Goal: Information Seeking & Learning: Learn about a topic

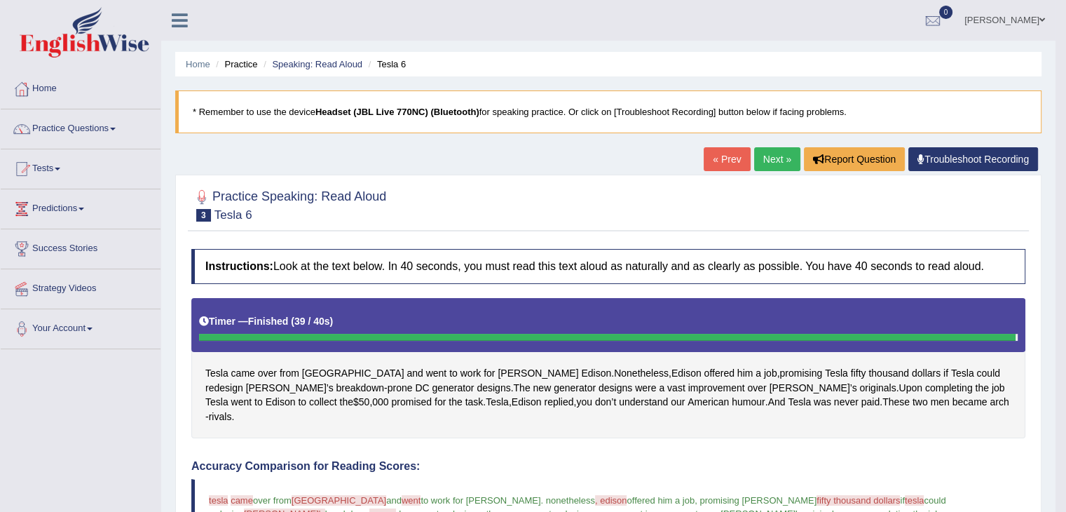
click at [771, 154] on link "Next »" at bounding box center [777, 159] width 46 height 24
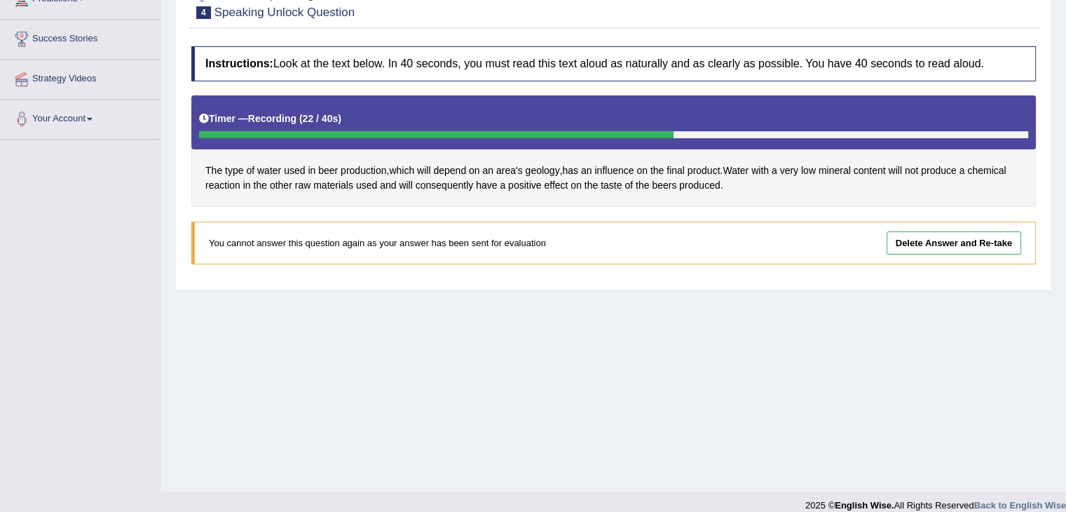
scroll to position [210, 0]
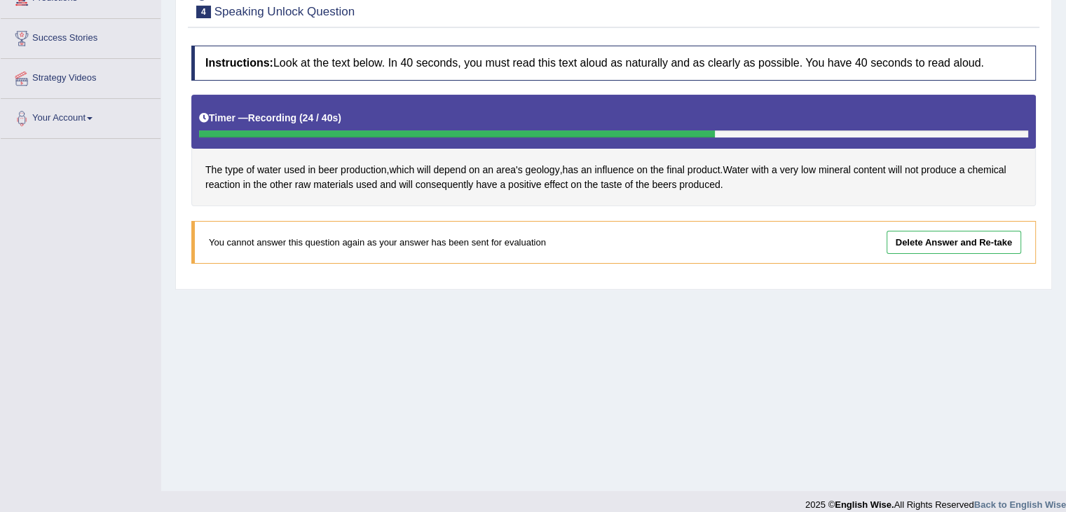
click at [920, 240] on link "Delete Answer and Re-take" at bounding box center [954, 242] width 135 height 23
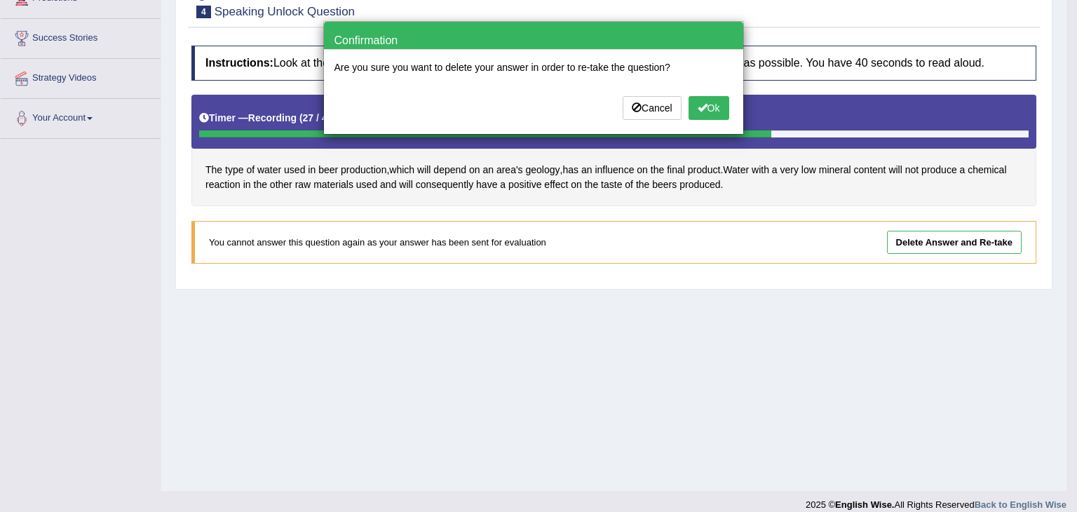
click at [705, 109] on button "Ok" at bounding box center [708, 108] width 41 height 24
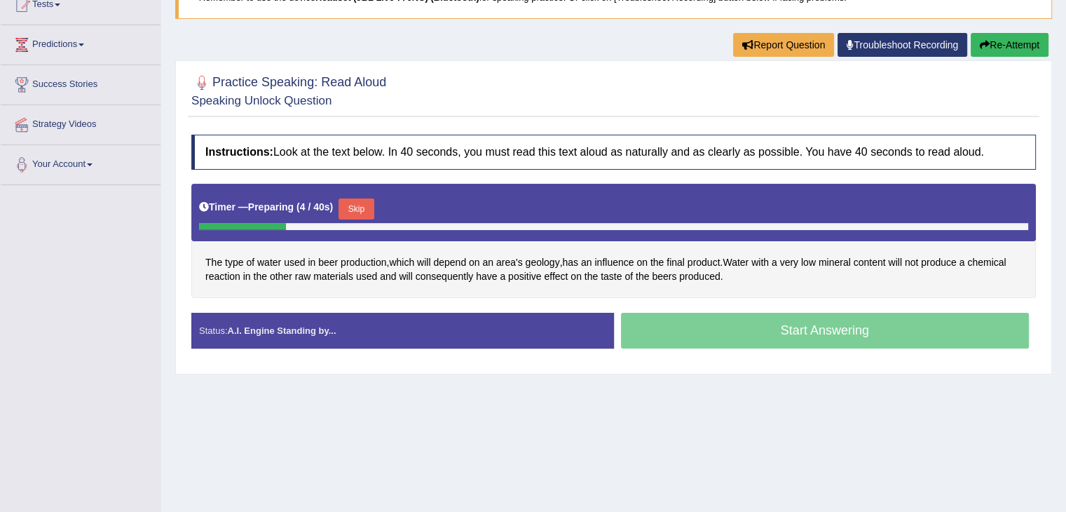
scroll to position [140, 0]
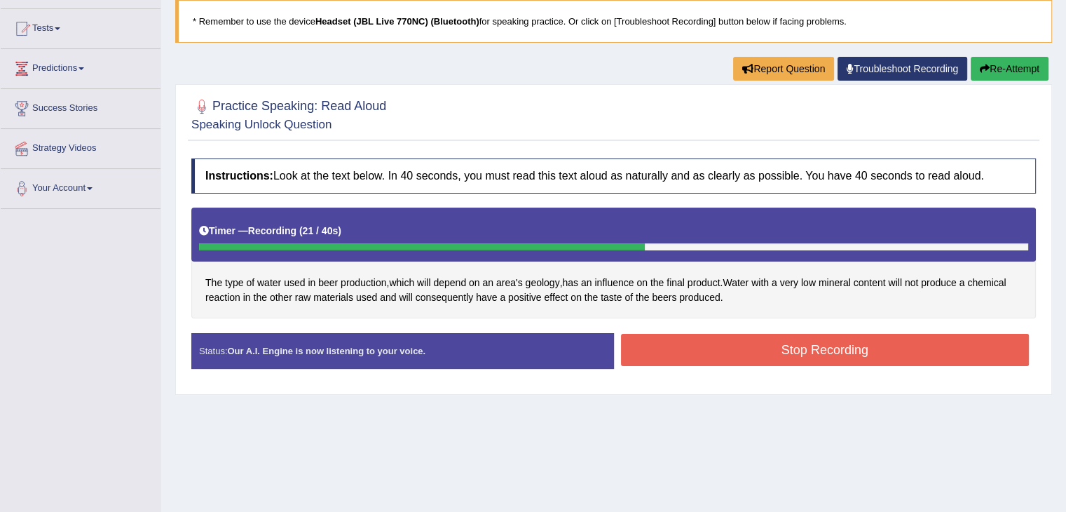
click at [773, 341] on button "Stop Recording" at bounding box center [825, 350] width 409 height 32
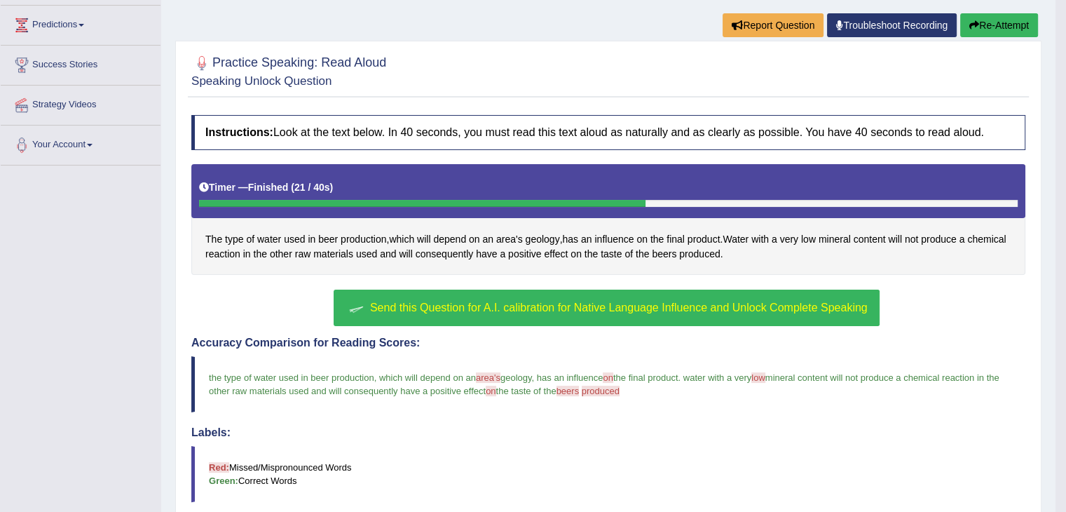
scroll to position [269, 0]
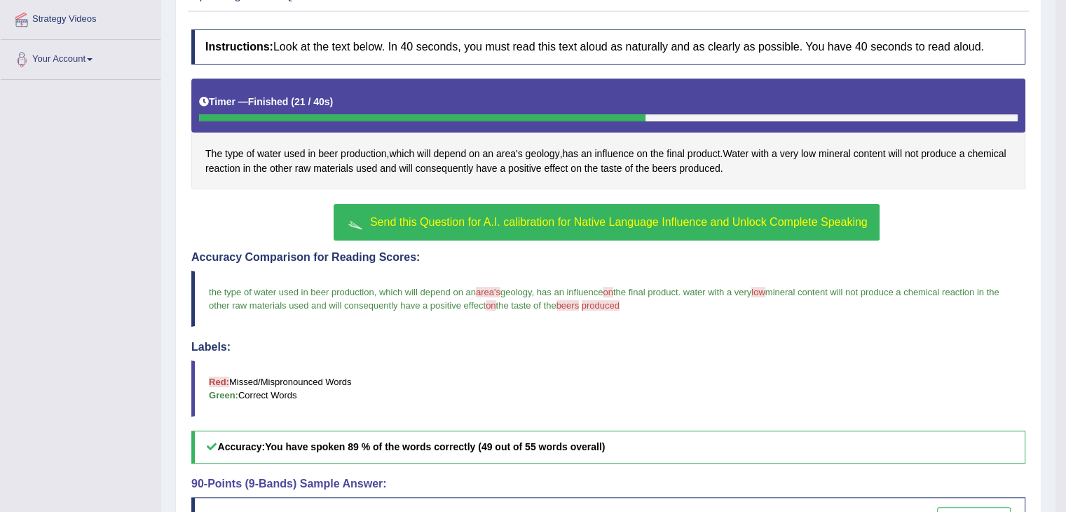
click at [590, 216] on span "Send this Question for A.I. calibration for Native Language Influence and Unloc…" at bounding box center [619, 222] width 498 height 12
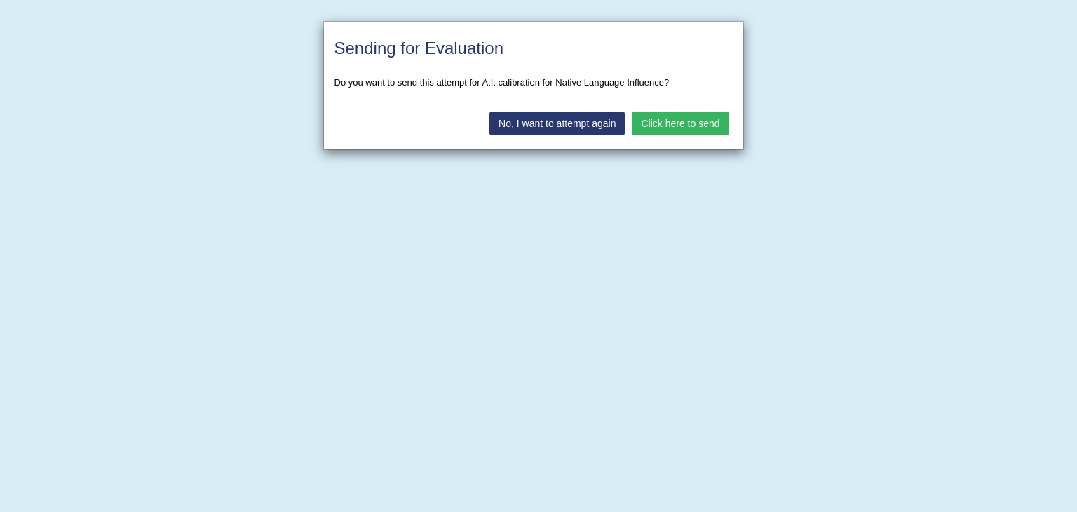
click at [688, 122] on button "Click here to send" at bounding box center [680, 123] width 97 height 24
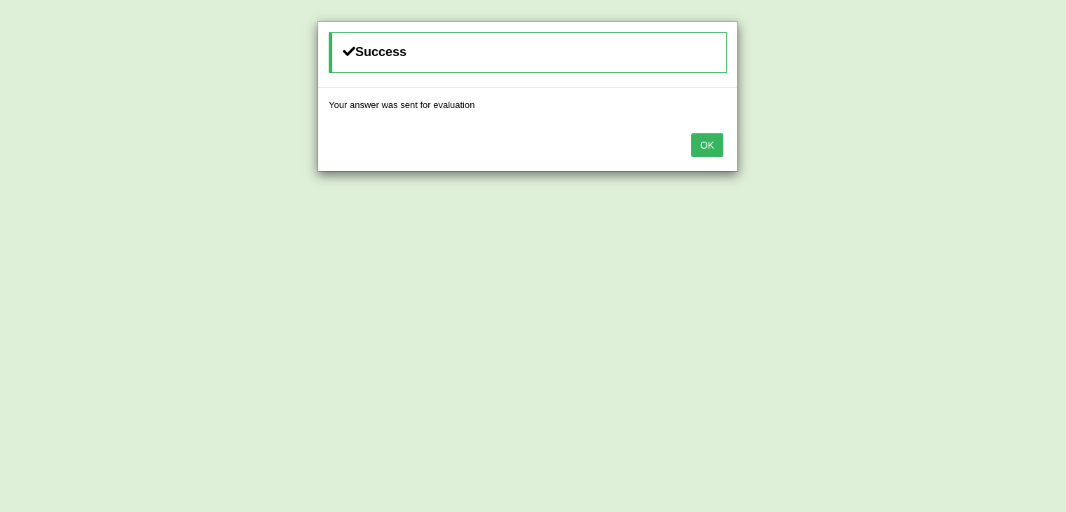
click at [708, 140] on button "OK" at bounding box center [707, 145] width 32 height 24
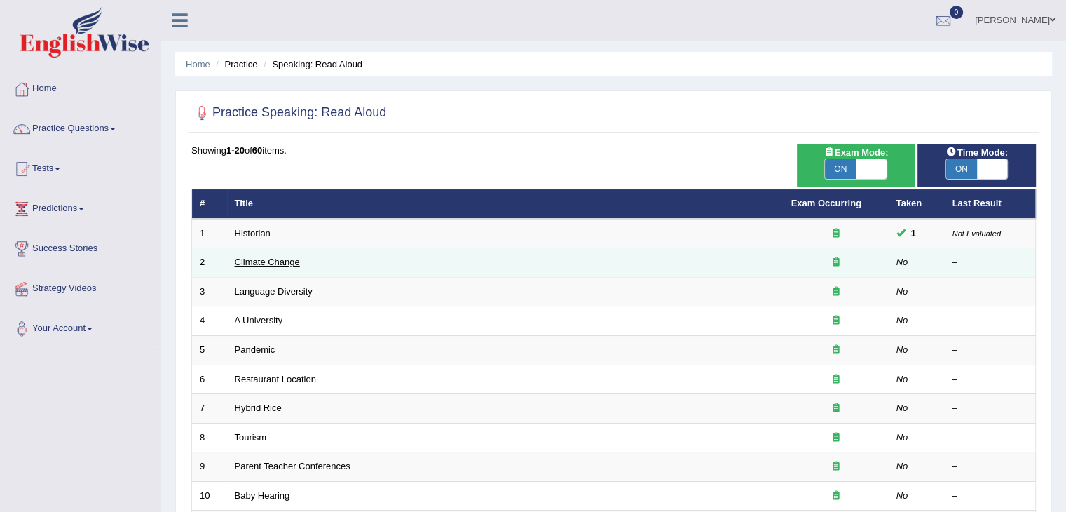
click at [268, 260] on link "Climate Change" at bounding box center [267, 262] width 65 height 11
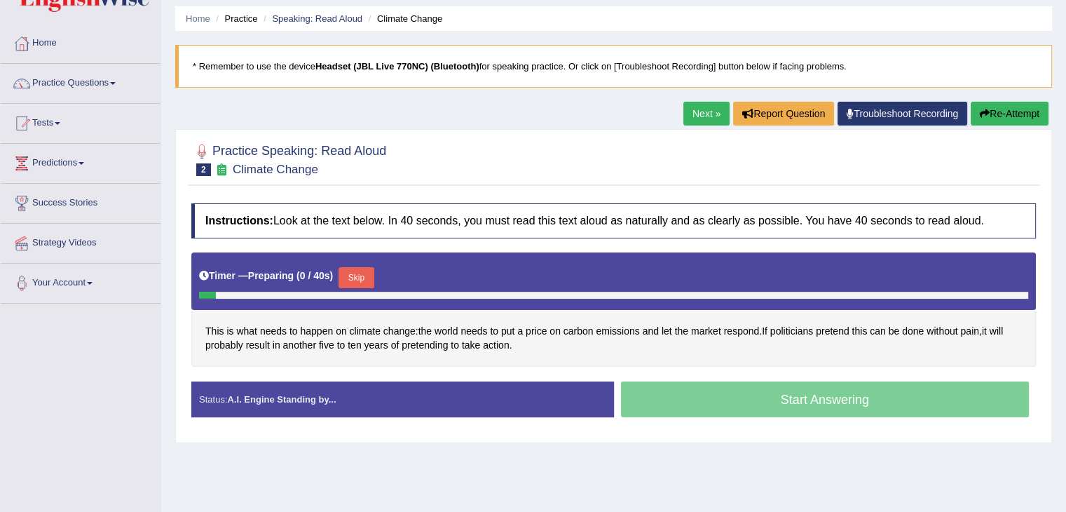
scroll to position [70, 0]
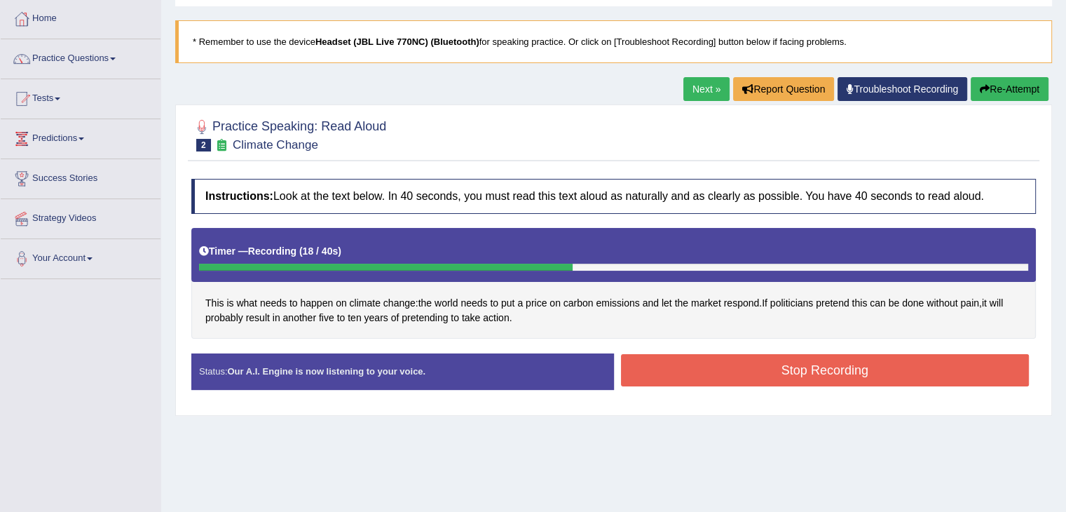
click at [686, 356] on button "Stop Recording" at bounding box center [825, 370] width 409 height 32
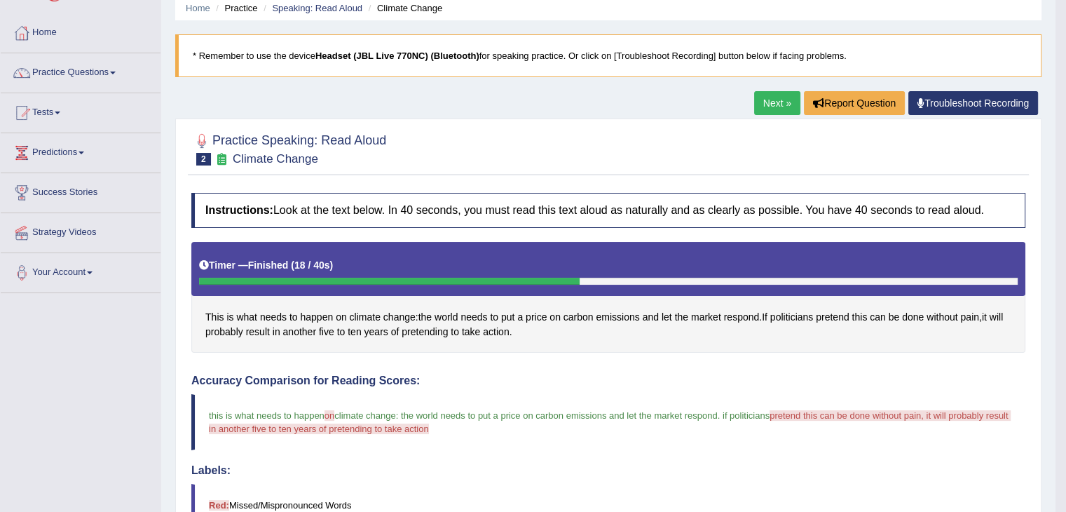
scroll to position [0, 0]
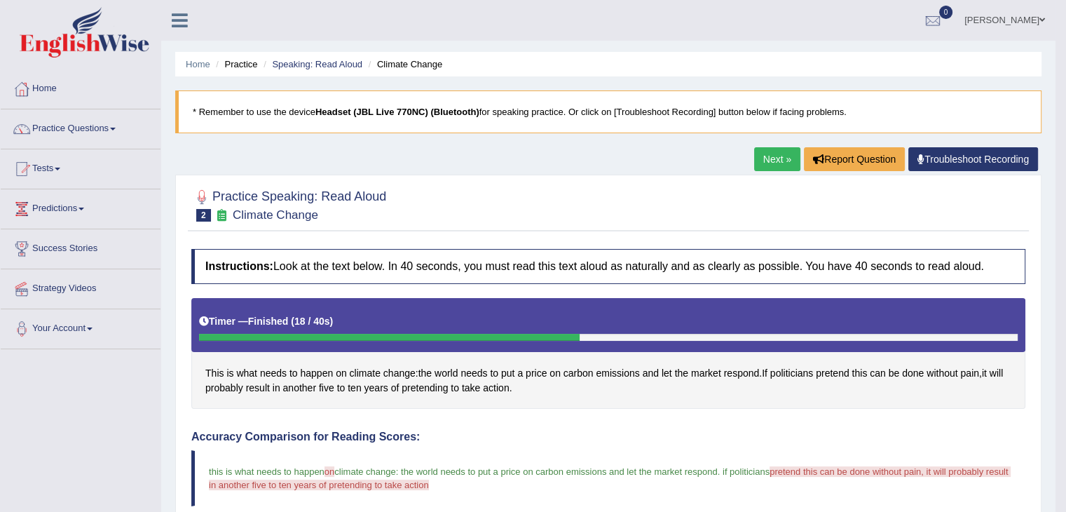
click at [766, 161] on link "Next »" at bounding box center [777, 159] width 46 height 24
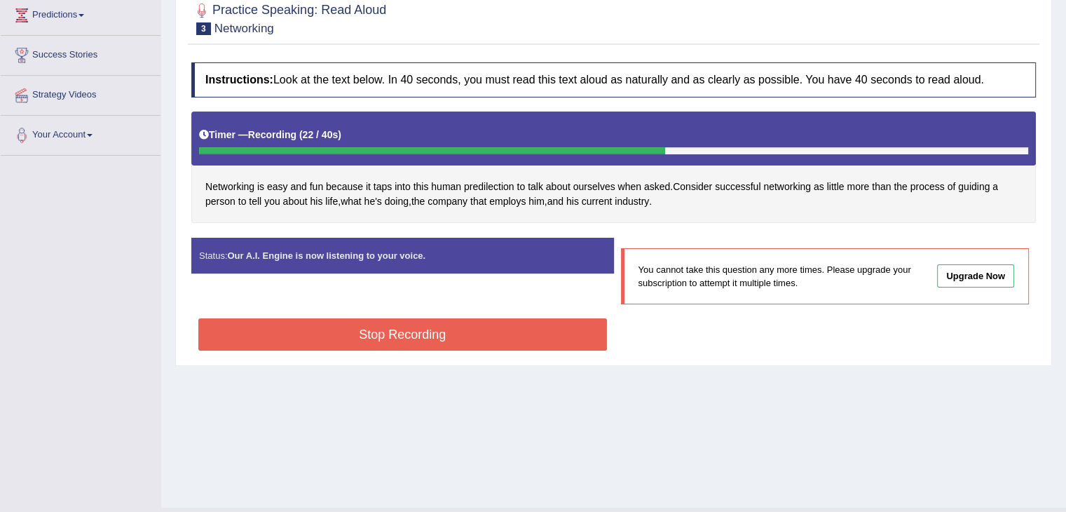
scroll to position [224, 0]
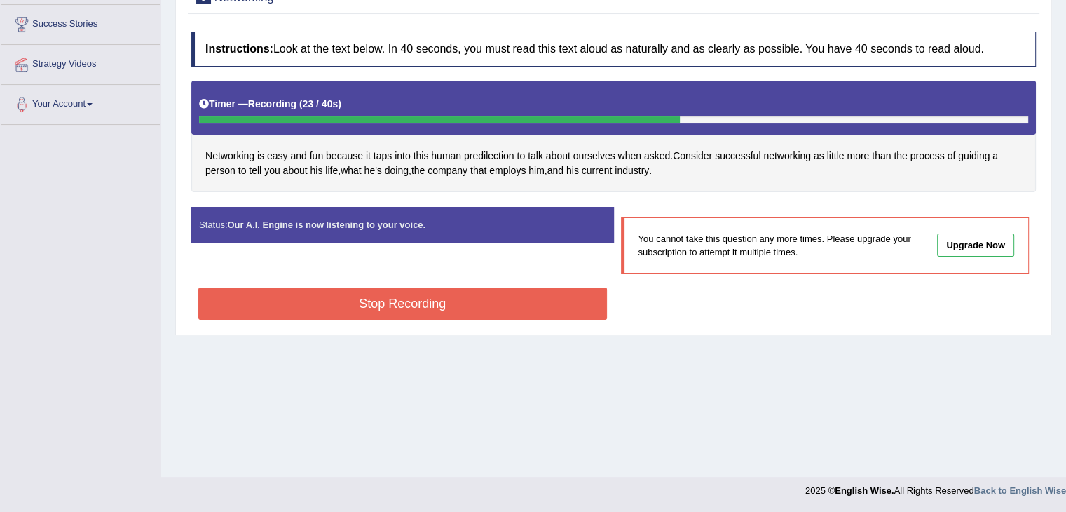
click at [373, 309] on button "Stop Recording" at bounding box center [402, 303] width 409 height 32
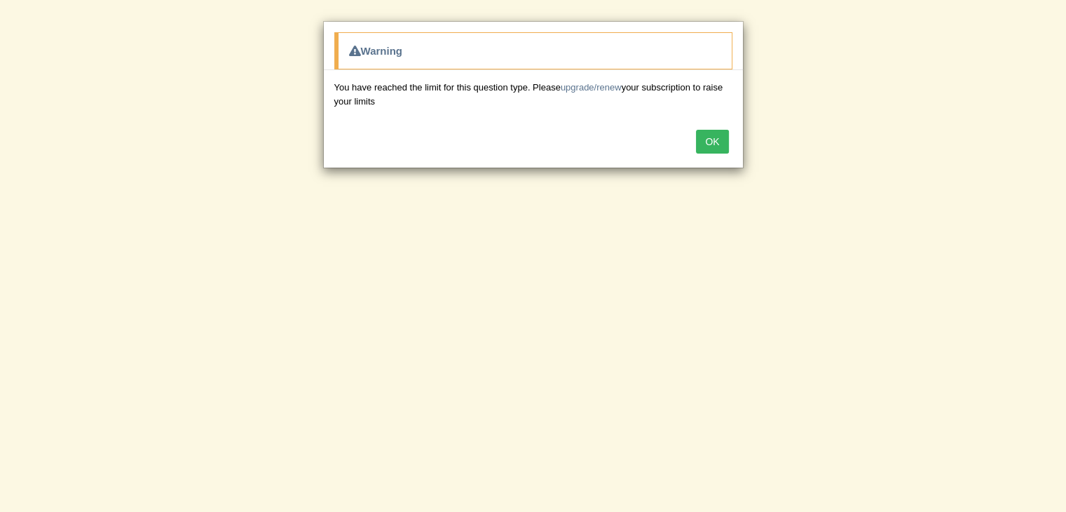
click at [704, 147] on button "OK" at bounding box center [712, 142] width 32 height 24
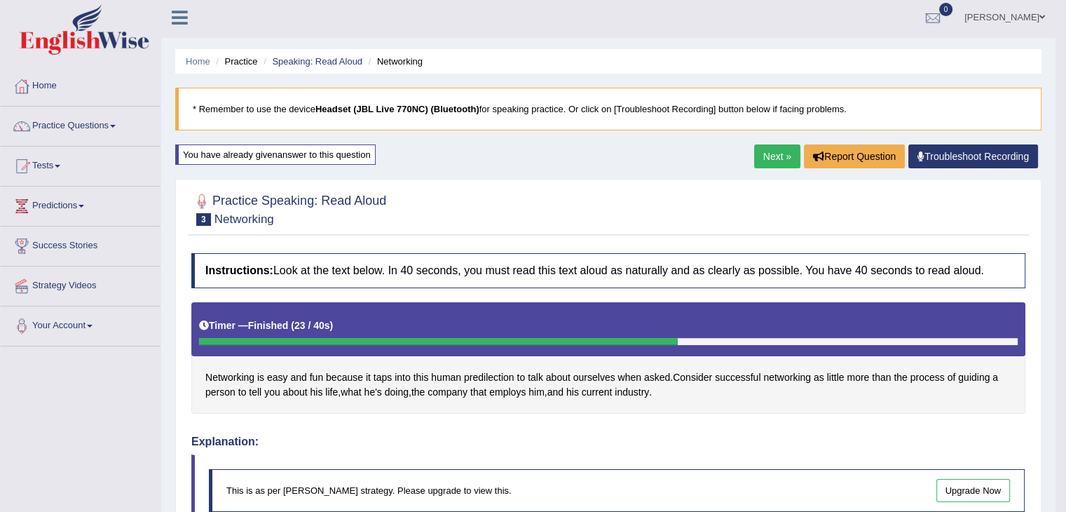
scroll to position [0, 0]
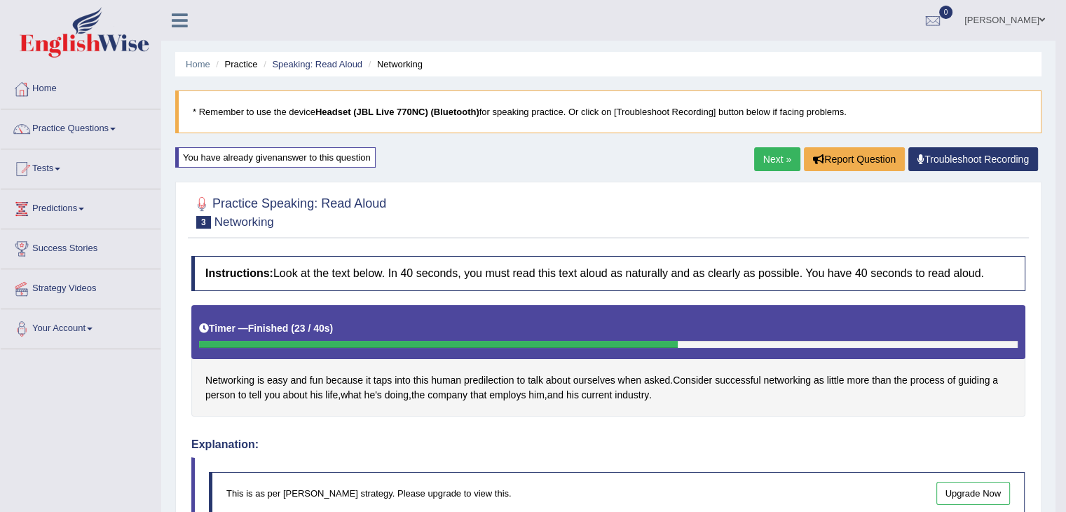
click at [947, 158] on link "Troubleshoot Recording" at bounding box center [973, 159] width 130 height 24
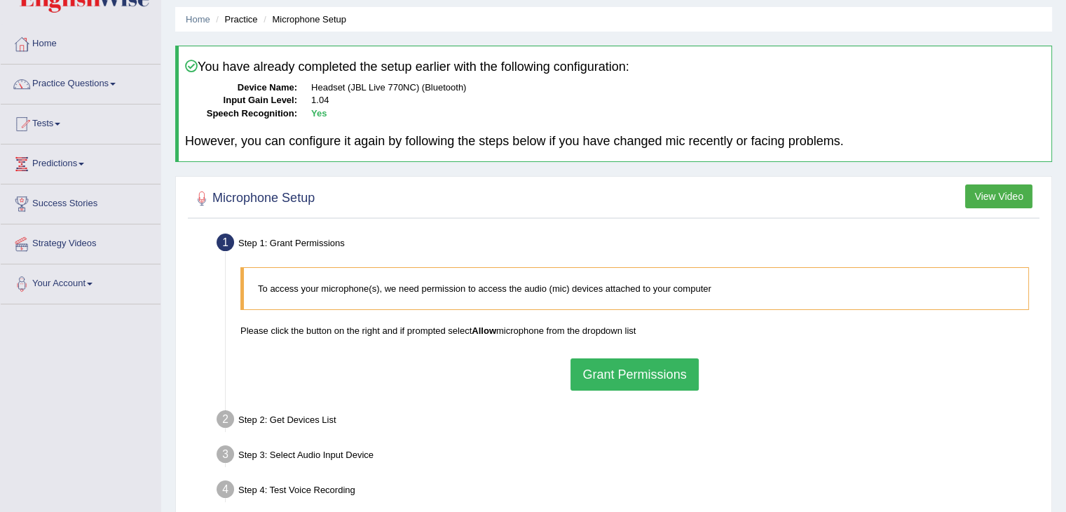
scroll to position [70, 0]
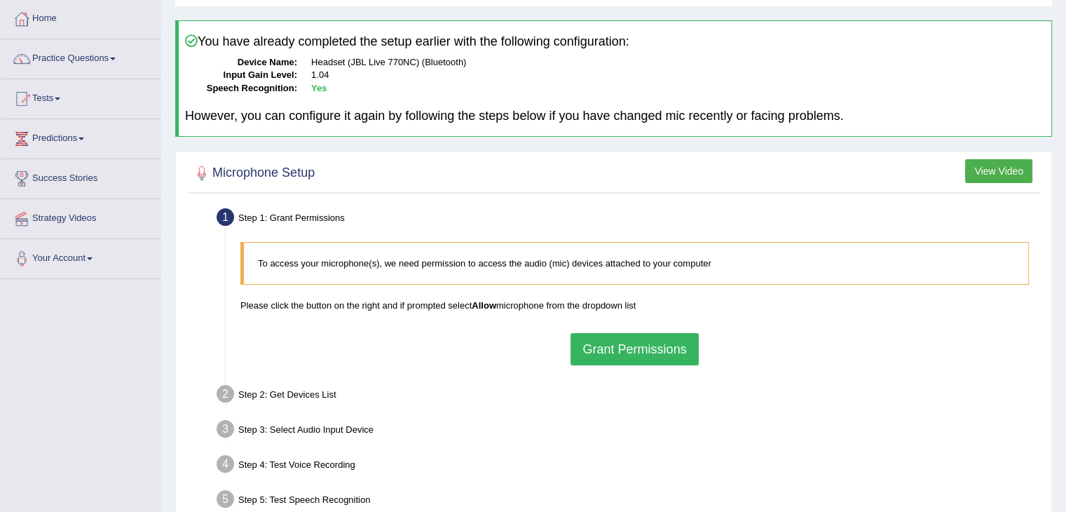
click at [622, 345] on button "Grant Permissions" at bounding box center [635, 349] width 128 height 32
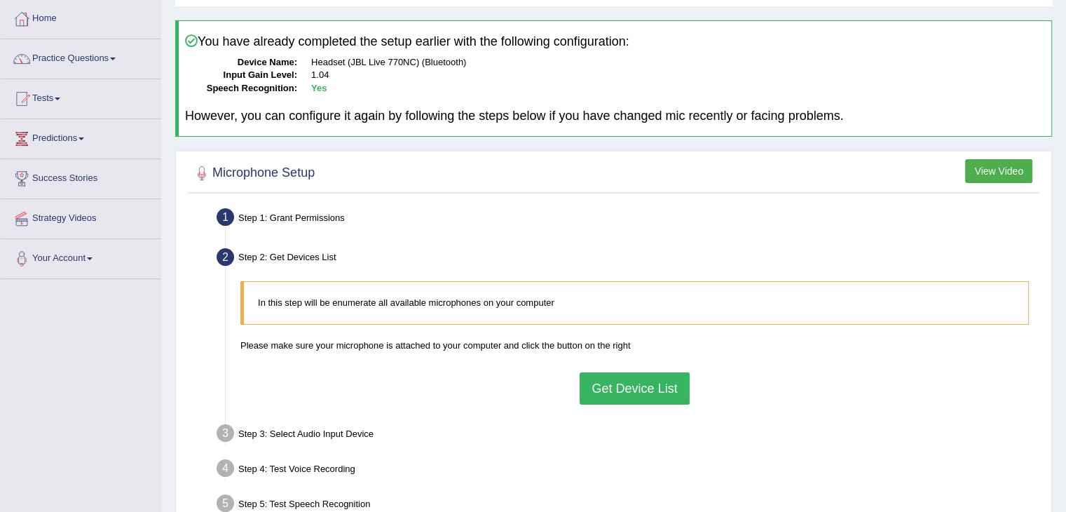
click at [605, 397] on button "Get Device List" at bounding box center [634, 388] width 109 height 32
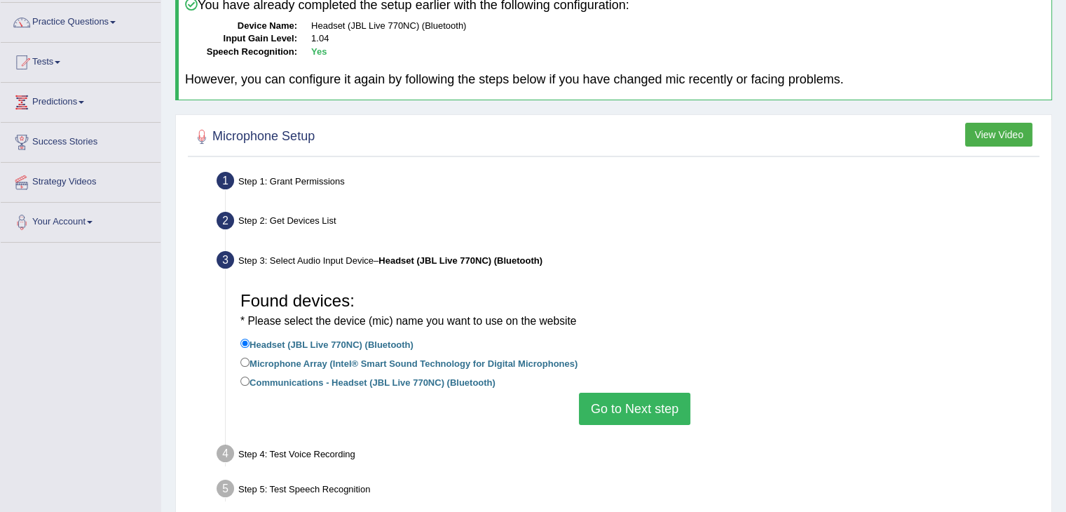
scroll to position [210, 0]
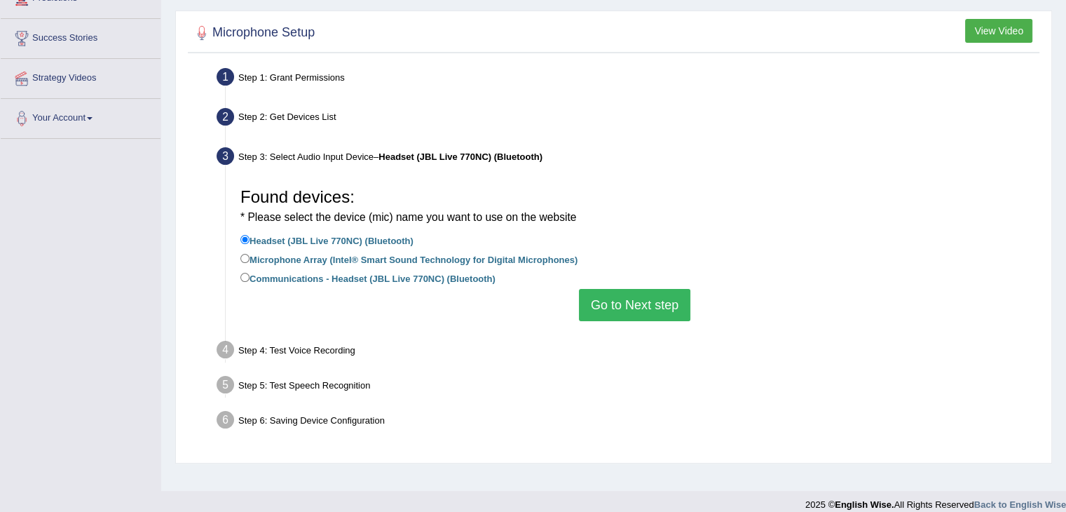
click at [635, 308] on button "Go to Next step" at bounding box center [634, 305] width 111 height 32
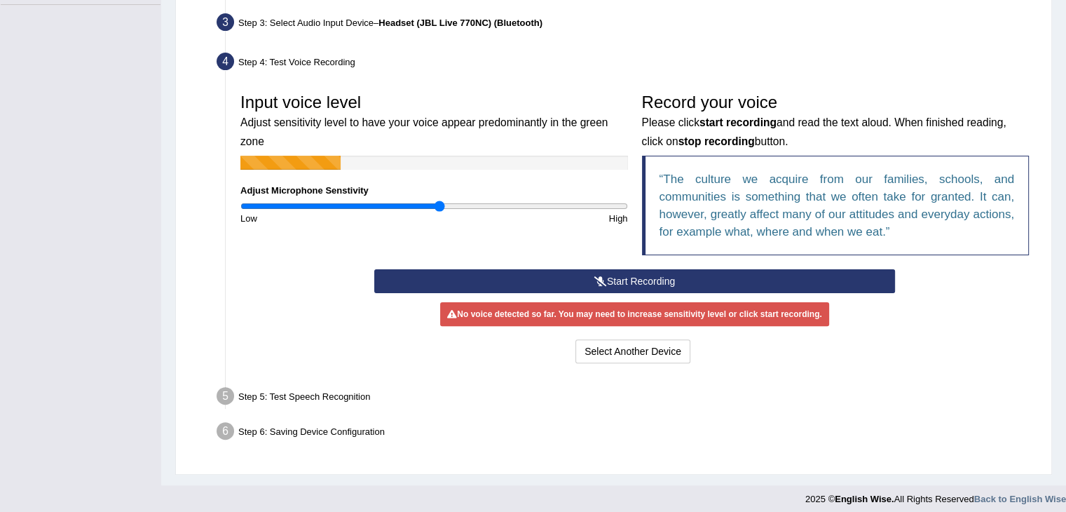
scroll to position [350, 0]
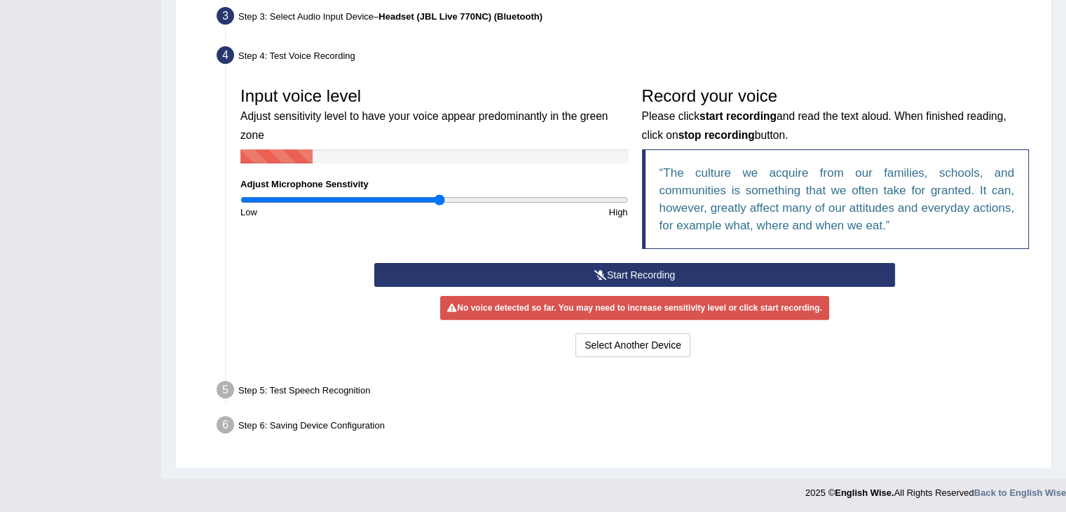
click at [604, 270] on icon at bounding box center [600, 275] width 13 height 10
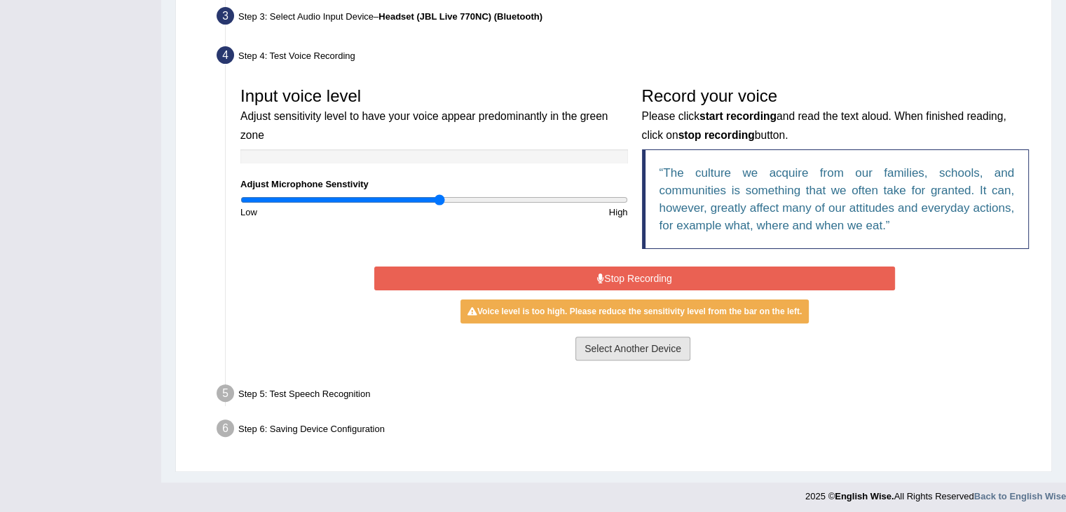
click at [597, 348] on button "Select Another Device" at bounding box center [632, 348] width 115 height 24
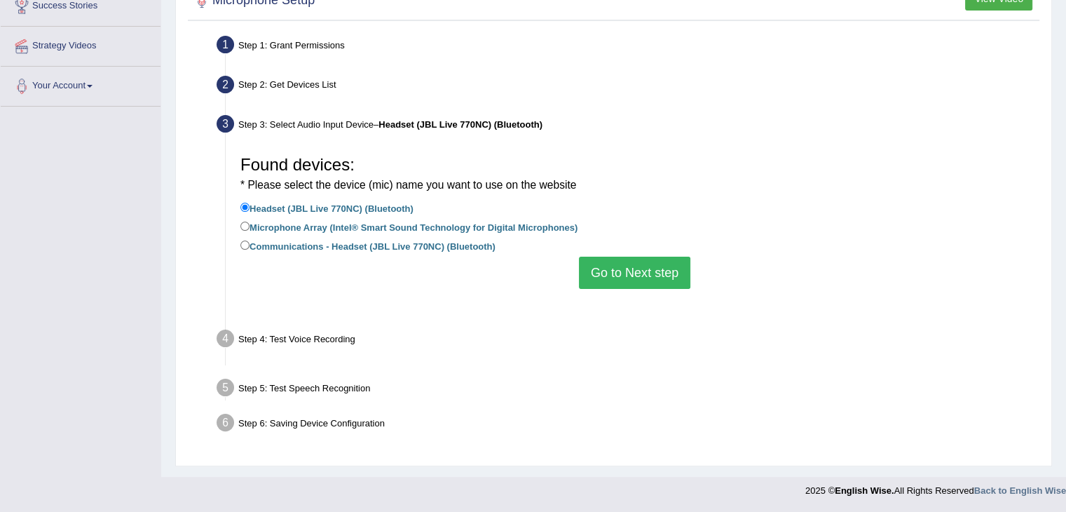
scroll to position [224, 0]
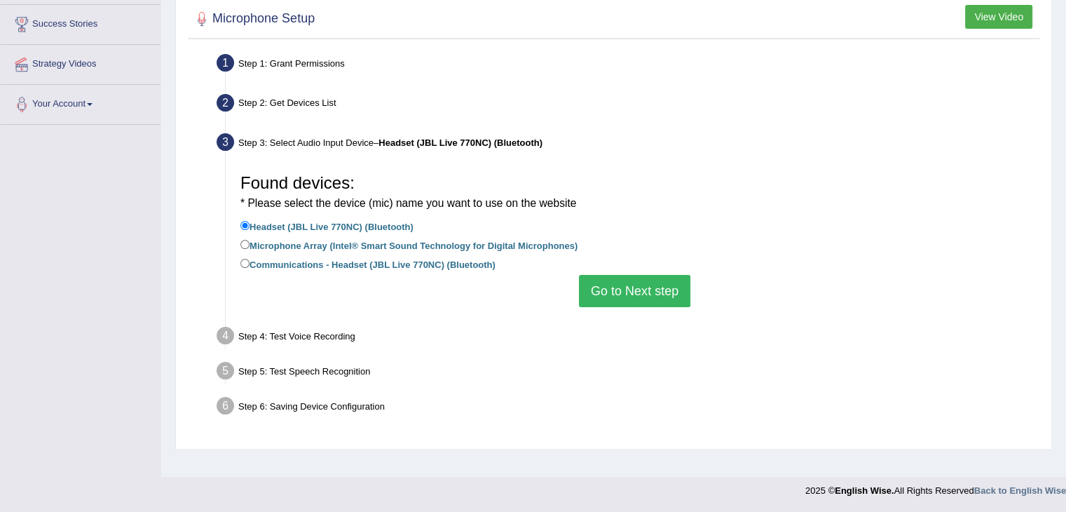
click at [614, 306] on div "Found devices: * Please select the device (mic) name you want to use on the web…" at bounding box center [634, 237] width 803 height 154
click at [615, 303] on button "Go to Next step" at bounding box center [634, 291] width 111 height 32
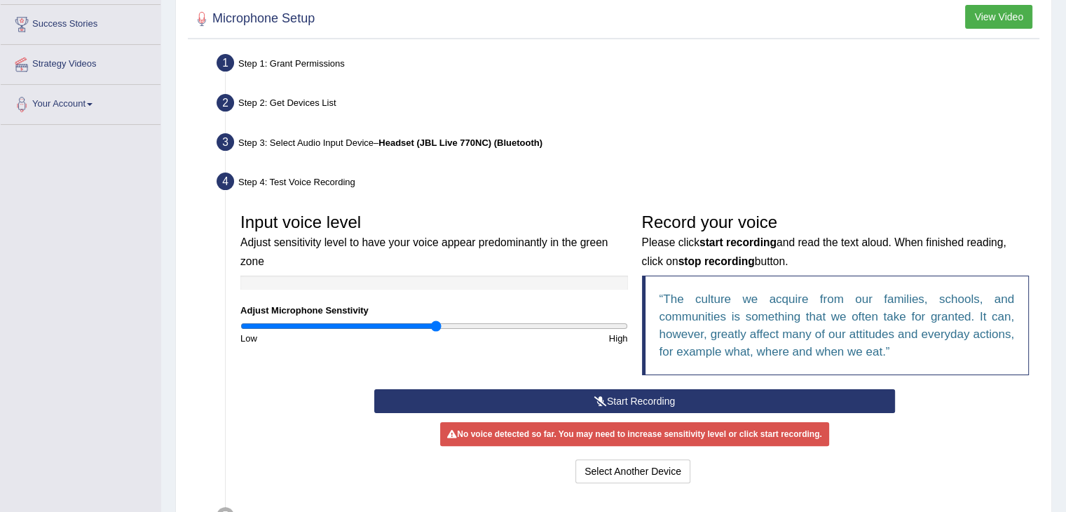
drag, startPoint x: 443, startPoint y: 320, endPoint x: 435, endPoint y: 323, distance: 8.2
click at [435, 323] on input "range" at bounding box center [434, 325] width 388 height 11
click at [547, 396] on button "Start Recording" at bounding box center [634, 401] width 521 height 24
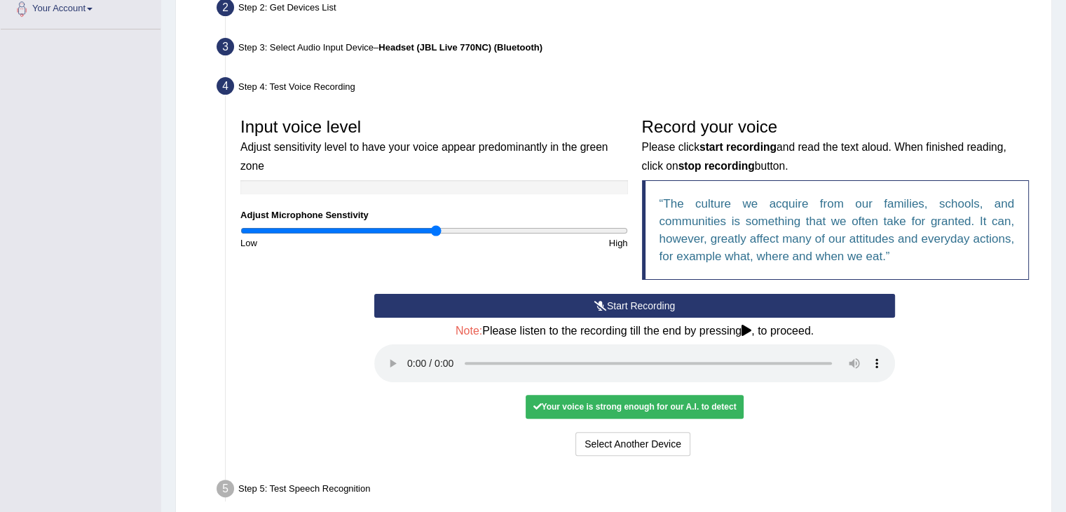
scroll to position [278, 0]
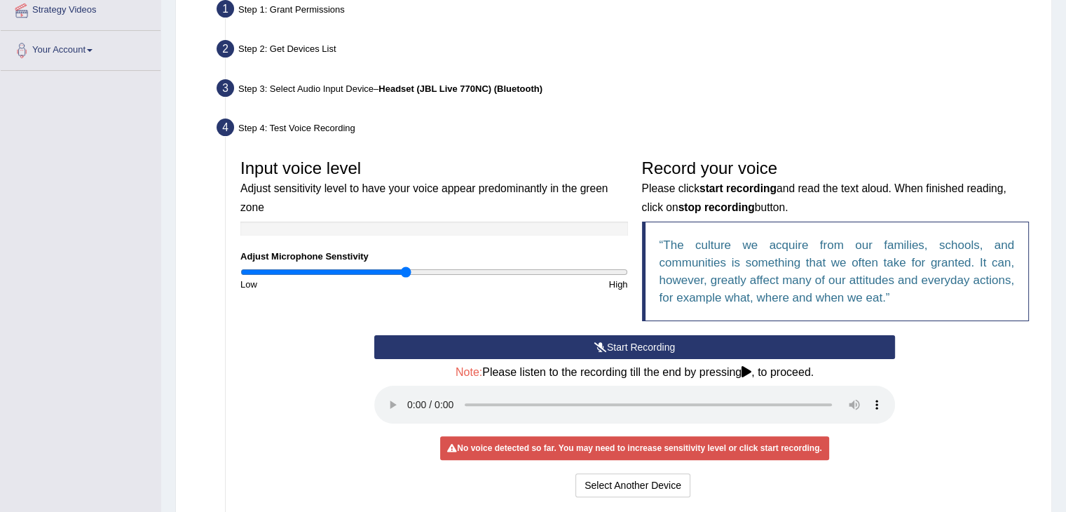
drag, startPoint x: 435, startPoint y: 270, endPoint x: 407, endPoint y: 273, distance: 28.3
click at [407, 273] on input "range" at bounding box center [434, 271] width 388 height 11
click at [633, 348] on button "Start Recording" at bounding box center [634, 347] width 521 height 24
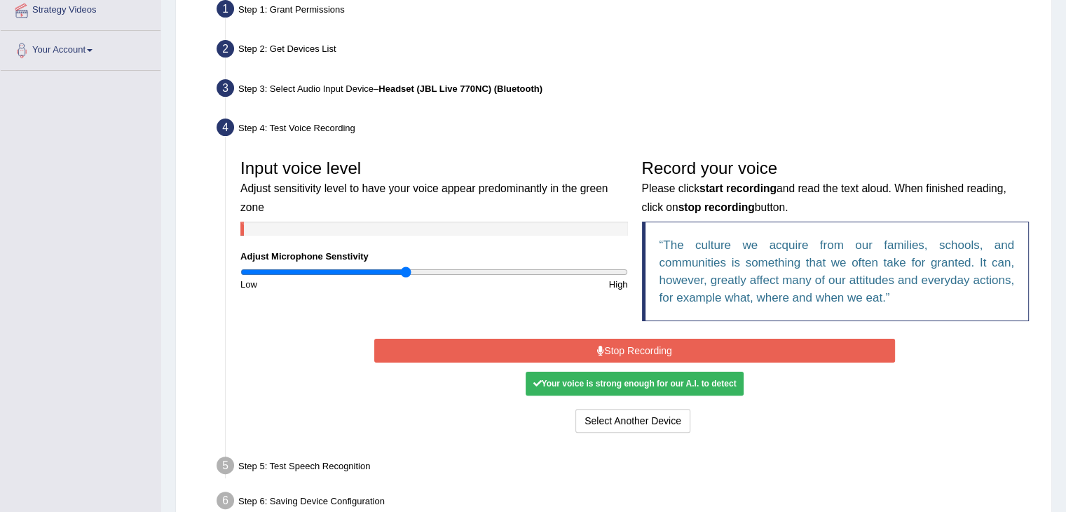
click at [638, 351] on button "Stop Recording" at bounding box center [634, 351] width 521 height 24
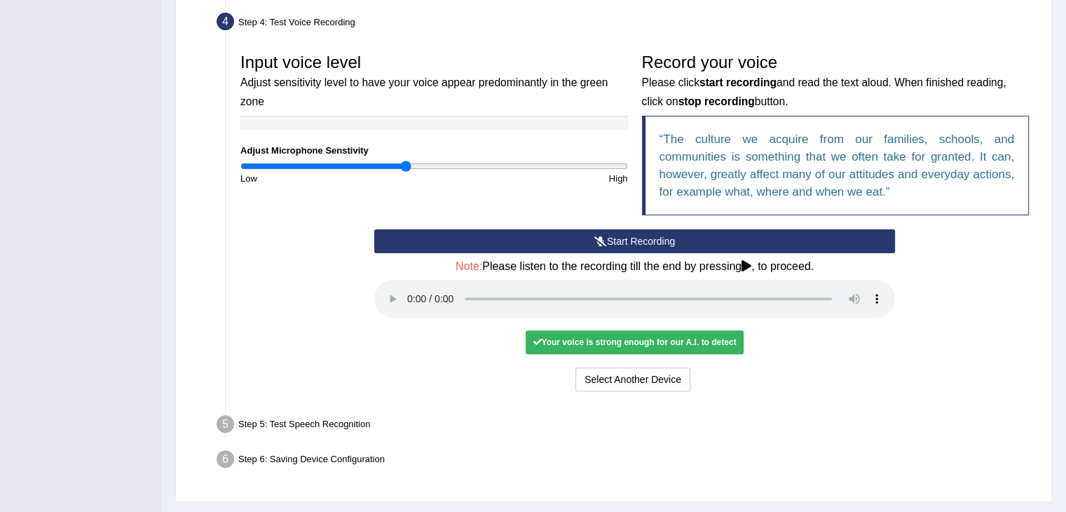
scroll to position [418, 0]
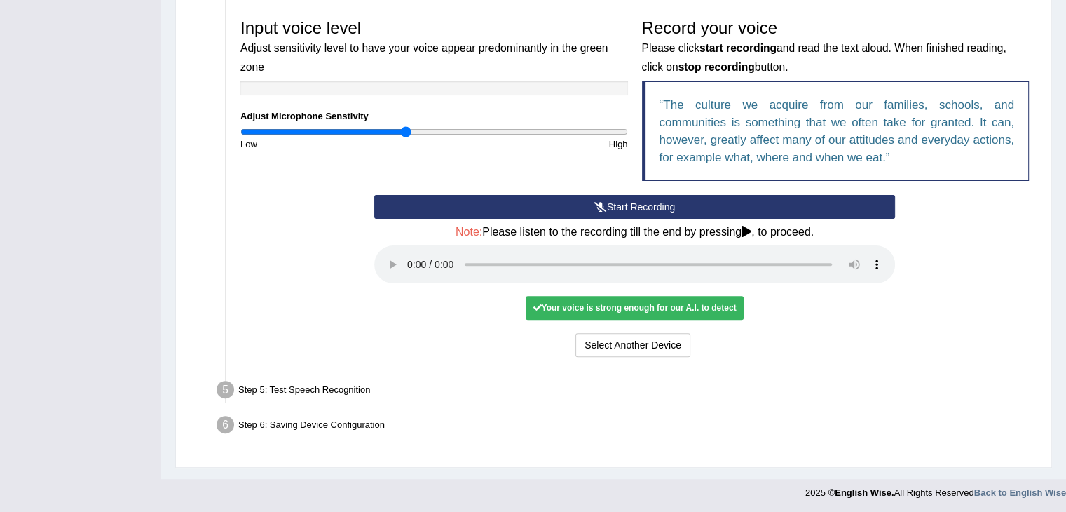
click at [642, 309] on div "Your voice is strong enough for our A.I. to detect" at bounding box center [634, 308] width 217 height 24
click at [328, 379] on div "Step 5: Test Speech Recognition" at bounding box center [627, 391] width 835 height 31
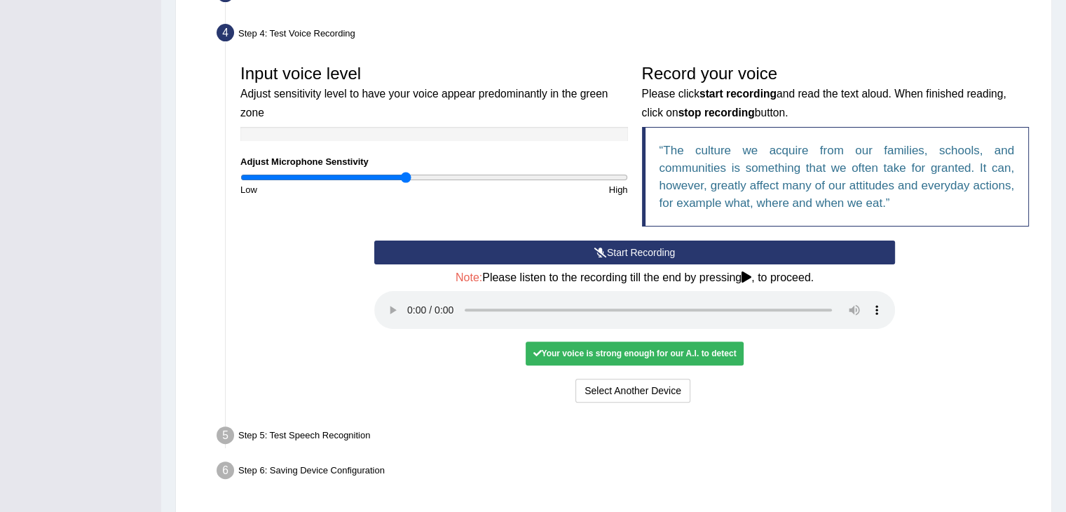
scroll to position [348, 0]
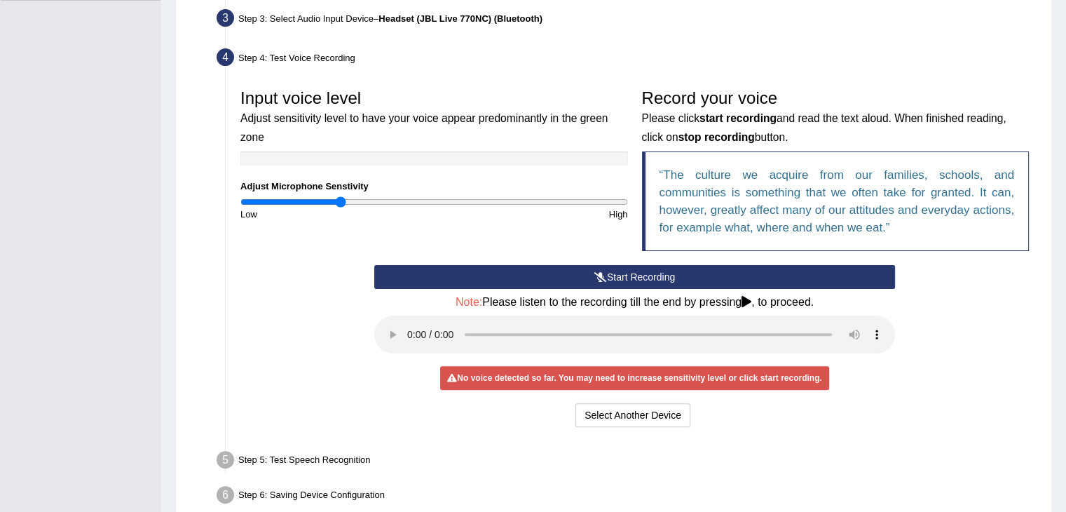
drag, startPoint x: 407, startPoint y: 203, endPoint x: 339, endPoint y: 213, distance: 68.1
click at [339, 207] on input "range" at bounding box center [434, 201] width 388 height 11
click at [634, 274] on button "Start Recording" at bounding box center [634, 277] width 521 height 24
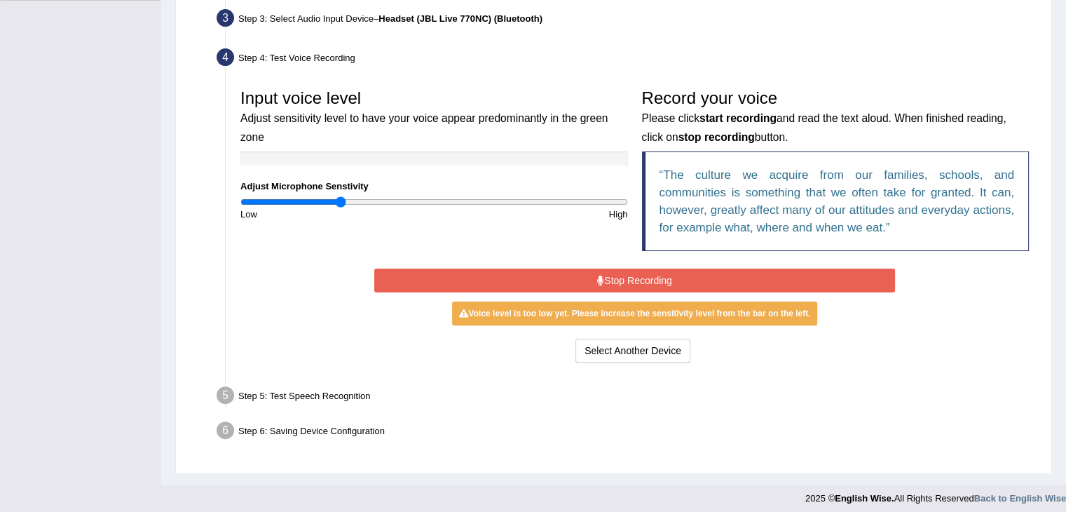
click at [636, 289] on button "Stop Recording" at bounding box center [634, 280] width 521 height 24
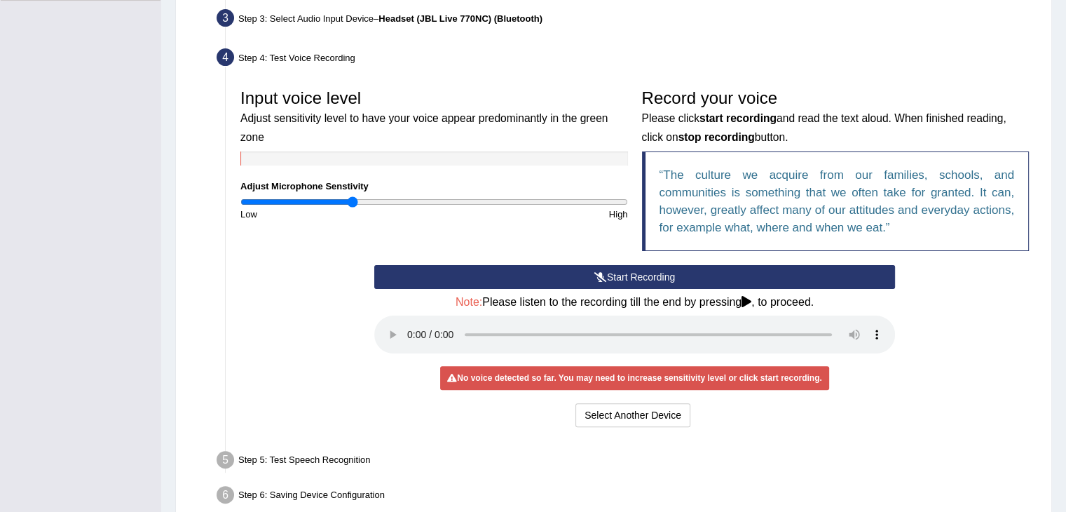
drag, startPoint x: 342, startPoint y: 205, endPoint x: 350, endPoint y: 209, distance: 9.1
click at [350, 207] on input "range" at bounding box center [434, 201] width 388 height 11
click at [613, 283] on button "Start Recording" at bounding box center [634, 277] width 521 height 24
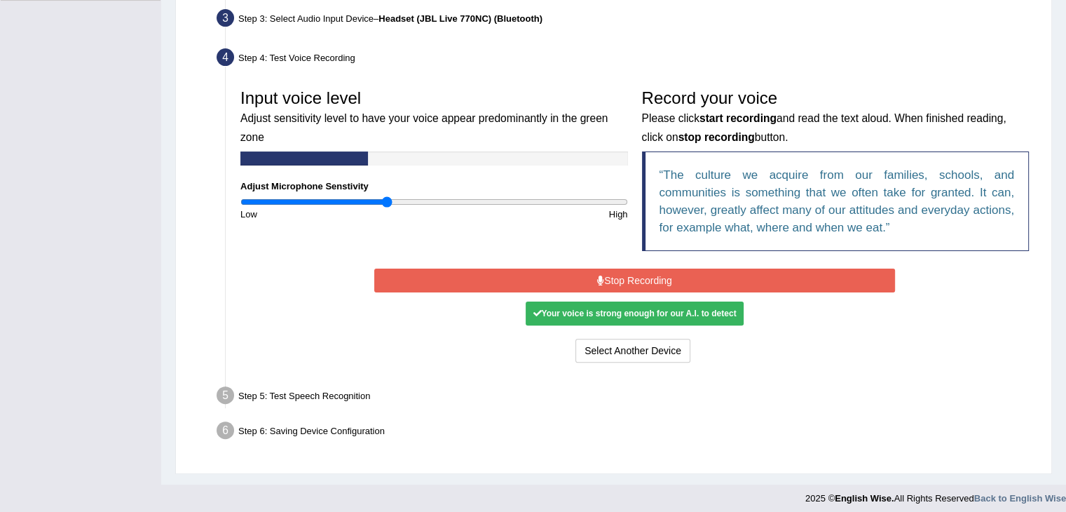
drag, startPoint x: 355, startPoint y: 200, endPoint x: 386, endPoint y: 203, distance: 30.2
click at [386, 203] on input "range" at bounding box center [434, 201] width 388 height 11
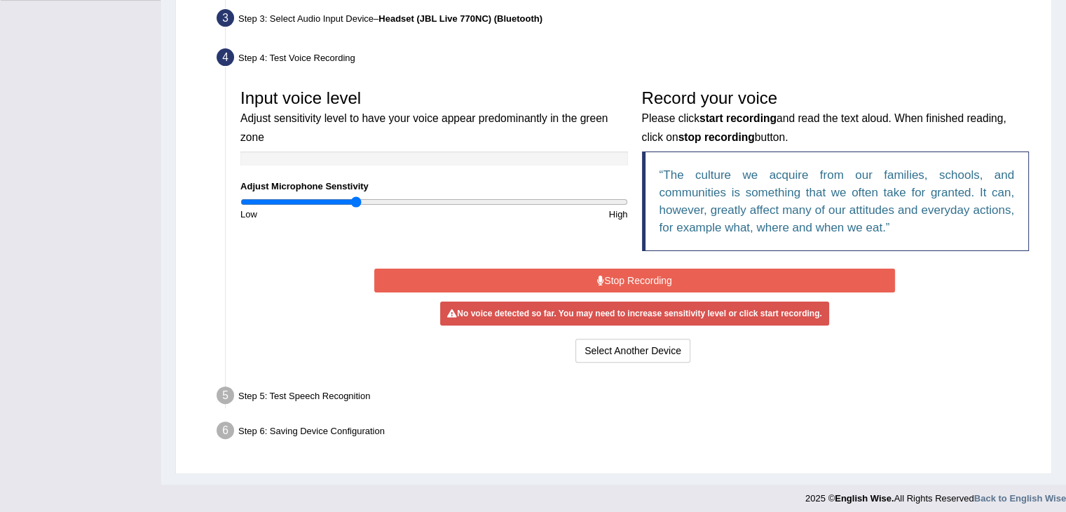
drag, startPoint x: 383, startPoint y: 198, endPoint x: 356, endPoint y: 200, distance: 26.7
type input "0.6"
click at [355, 199] on input "range" at bounding box center [434, 201] width 388 height 11
click at [632, 342] on button "Select Another Device" at bounding box center [632, 351] width 115 height 24
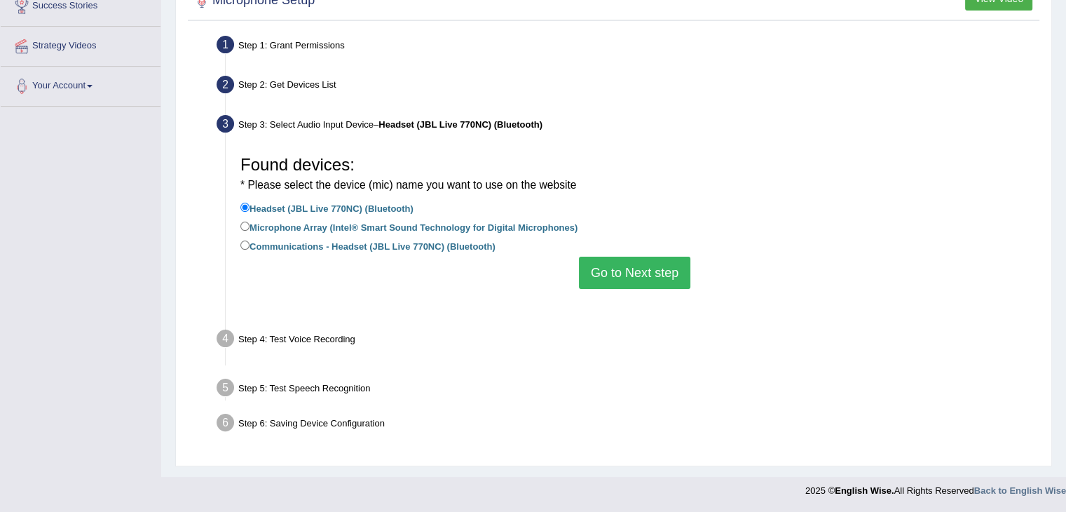
scroll to position [224, 0]
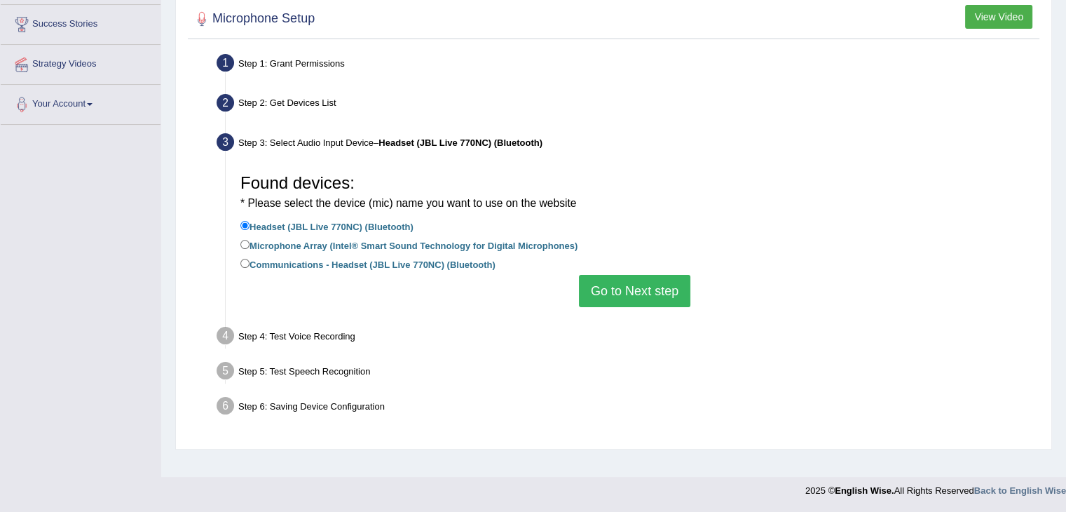
click at [273, 243] on label "Microphone Array (Intel® Smart Sound Technology for Digital Microphones)" at bounding box center [408, 244] width 337 height 15
click at [250, 243] on input "Microphone Array (Intel® Smart Sound Technology for Digital Microphones)" at bounding box center [244, 244] width 9 height 9
radio input "true"
click at [248, 221] on input "Headset (JBL Live 770NC) (Bluetooth)" at bounding box center [244, 225] width 9 height 9
radio input "true"
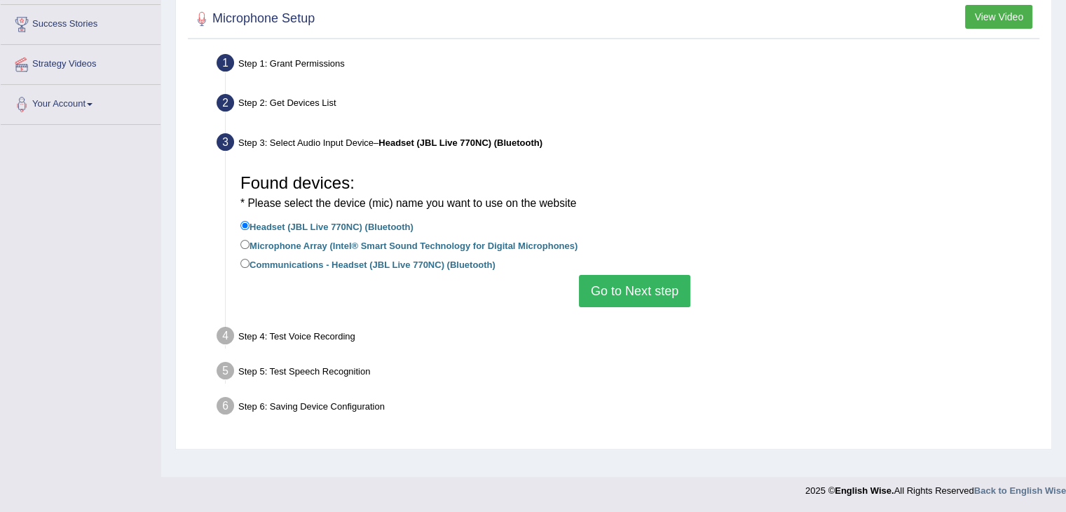
click at [318, 261] on label "Communications - Headset (JBL Live 770NC) (Bluetooth)" at bounding box center [367, 263] width 255 height 15
click at [250, 261] on input "Communications - Headset (JBL Live 770NC) (Bluetooth)" at bounding box center [244, 263] width 9 height 9
radio input "true"
click at [646, 295] on button "Go to Next step" at bounding box center [634, 291] width 111 height 32
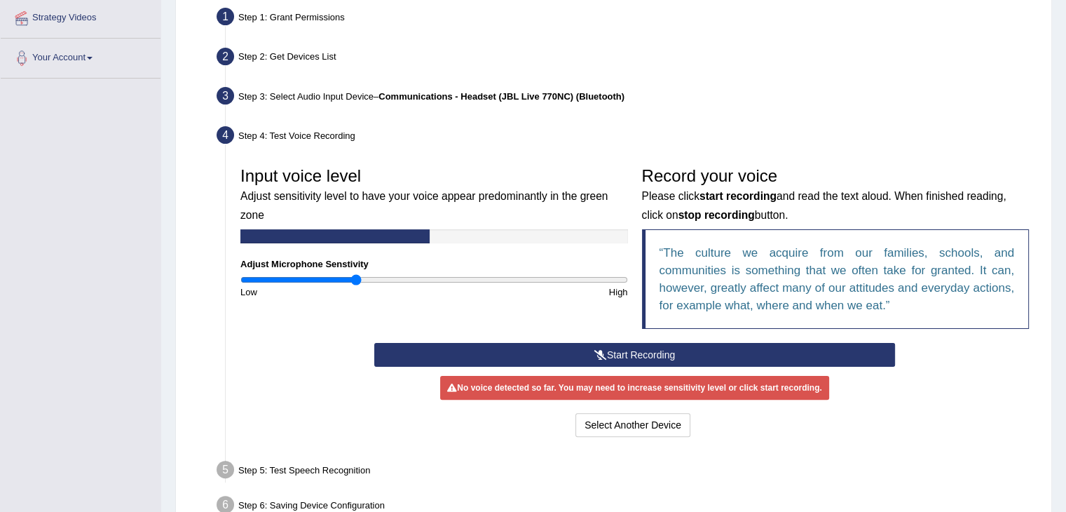
scroll to position [294, 0]
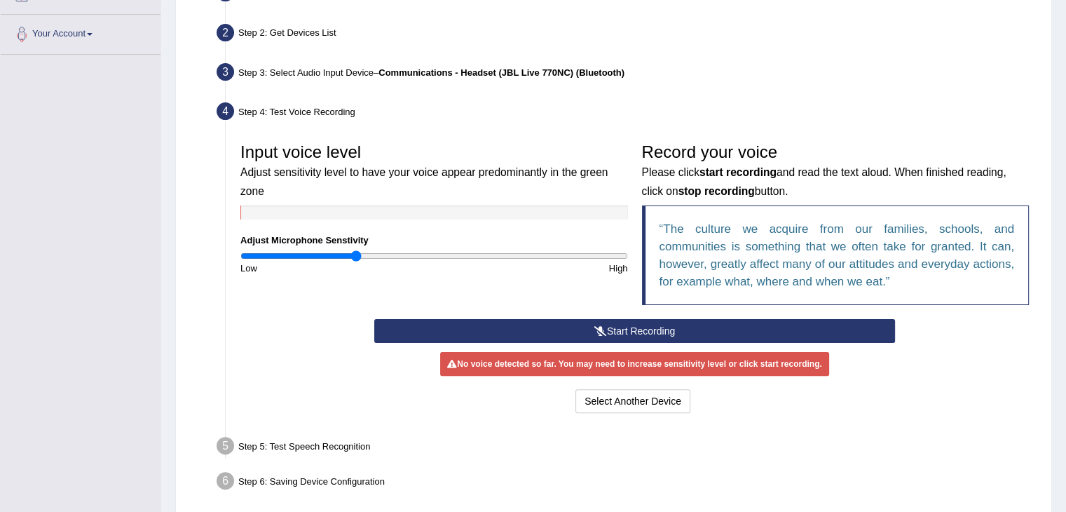
click at [620, 320] on button "Start Recording" at bounding box center [634, 331] width 521 height 24
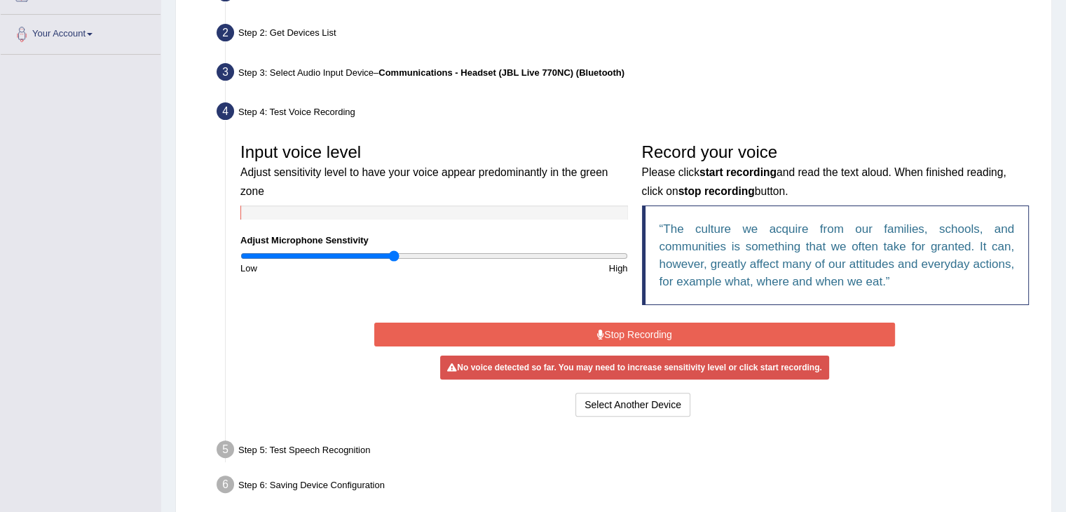
drag, startPoint x: 356, startPoint y: 253, endPoint x: 393, endPoint y: 259, distance: 36.9
click at [393, 259] on input "range" at bounding box center [434, 255] width 388 height 11
drag, startPoint x: 393, startPoint y: 252, endPoint x: 376, endPoint y: 256, distance: 17.9
click at [376, 256] on input "range" at bounding box center [434, 255] width 388 height 11
type input "0.68"
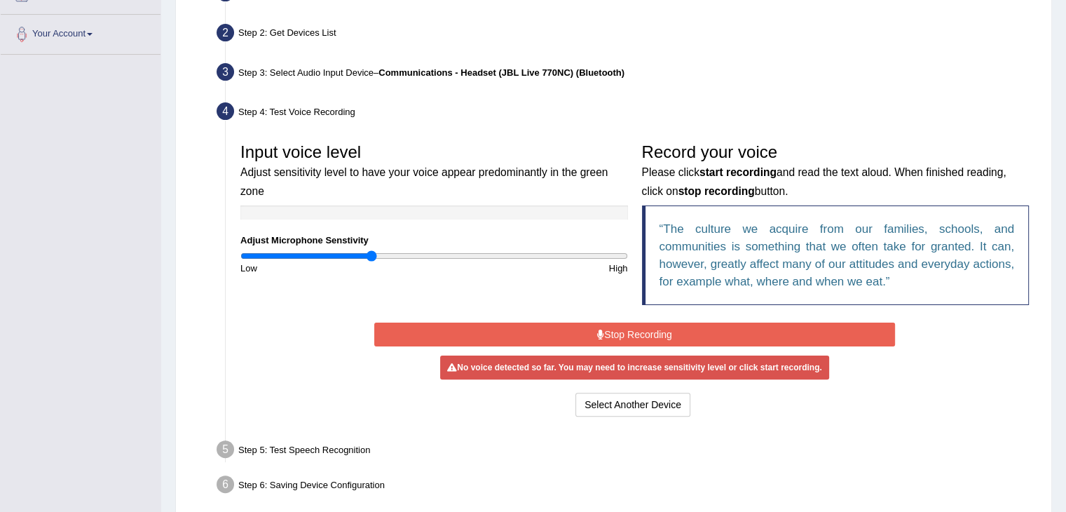
click at [371, 259] on input "range" at bounding box center [434, 255] width 388 height 11
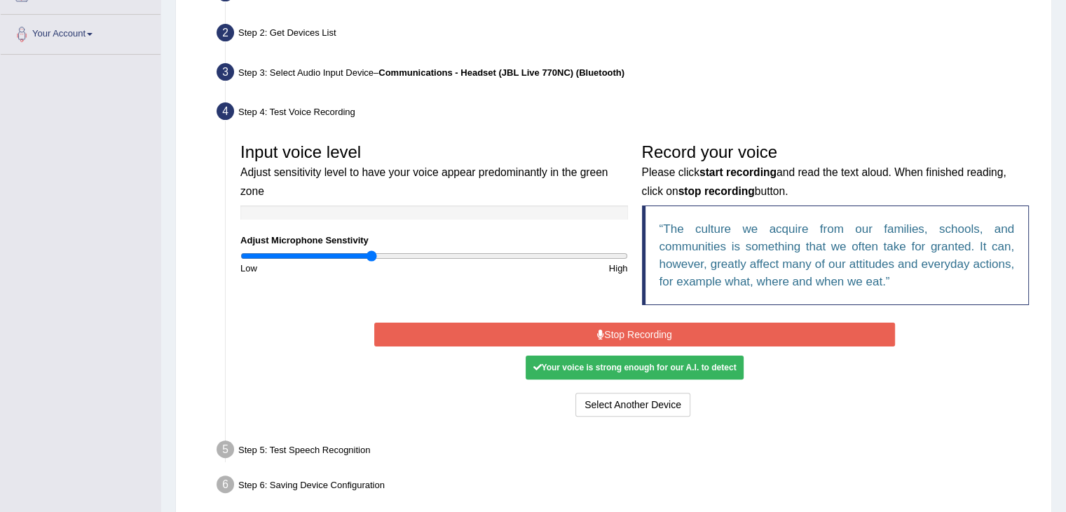
click at [543, 334] on button "Stop Recording" at bounding box center [634, 334] width 521 height 24
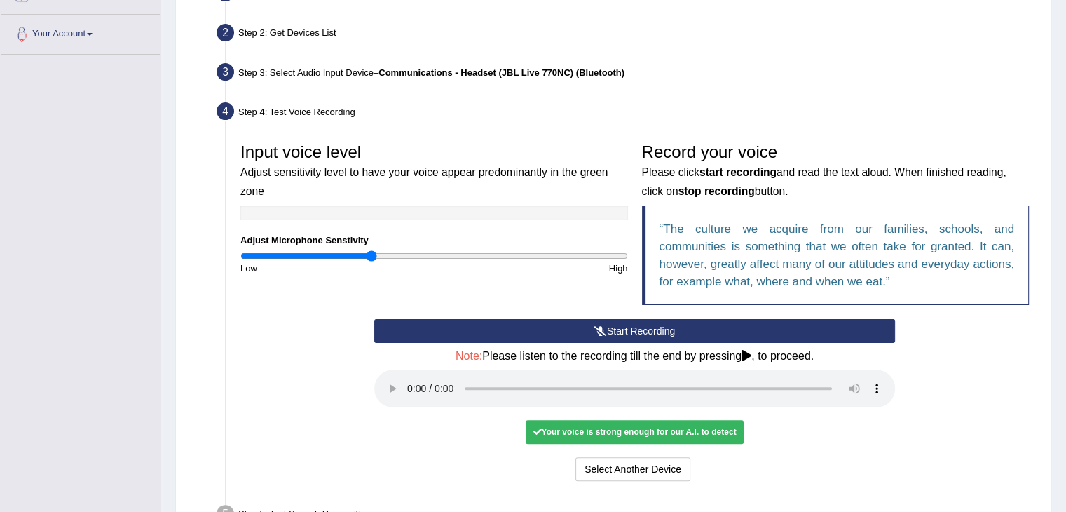
click at [553, 327] on button "Start Recording" at bounding box center [634, 331] width 521 height 24
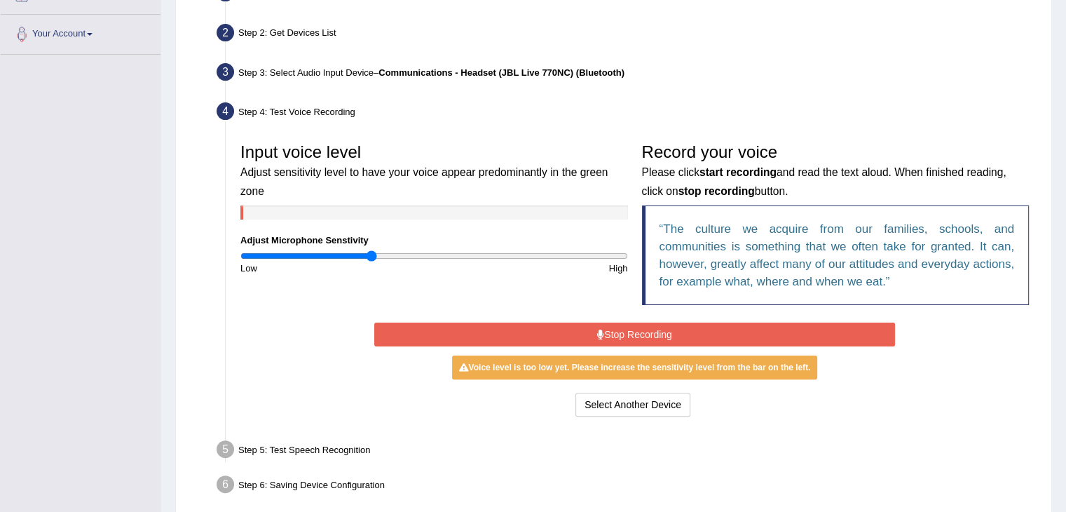
click at [553, 327] on button "Stop Recording" at bounding box center [634, 334] width 521 height 24
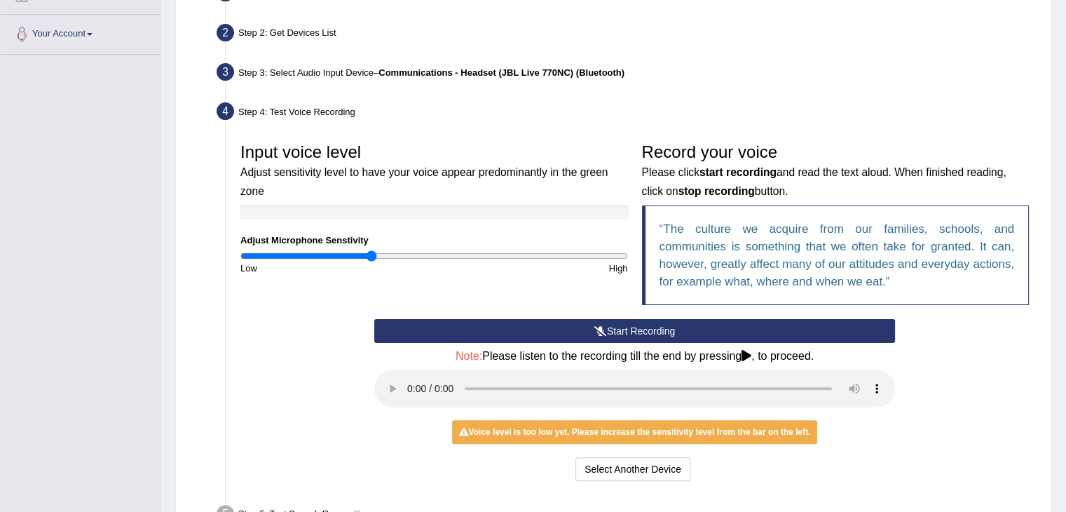
click at [552, 325] on button "Start Recording" at bounding box center [634, 331] width 521 height 24
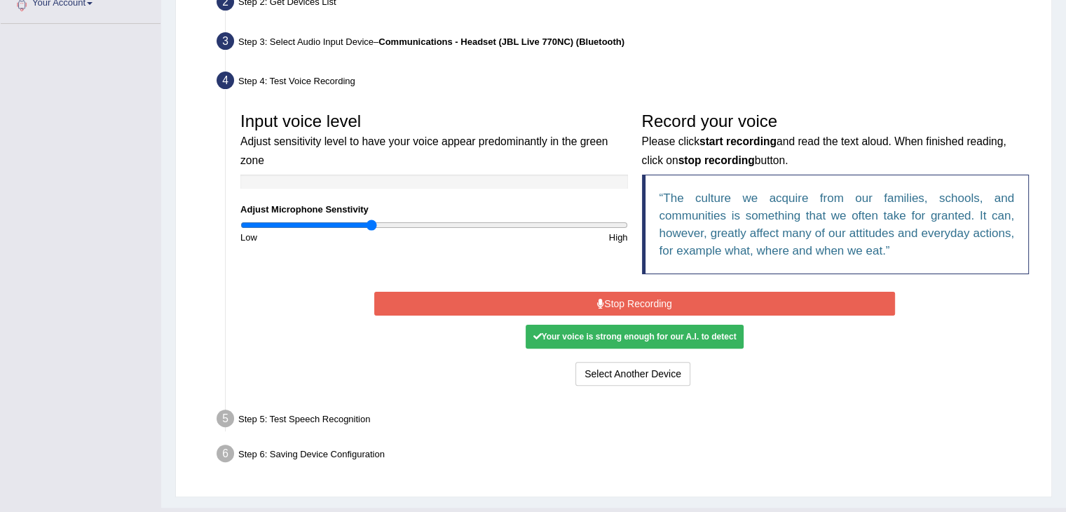
scroll to position [354, 0]
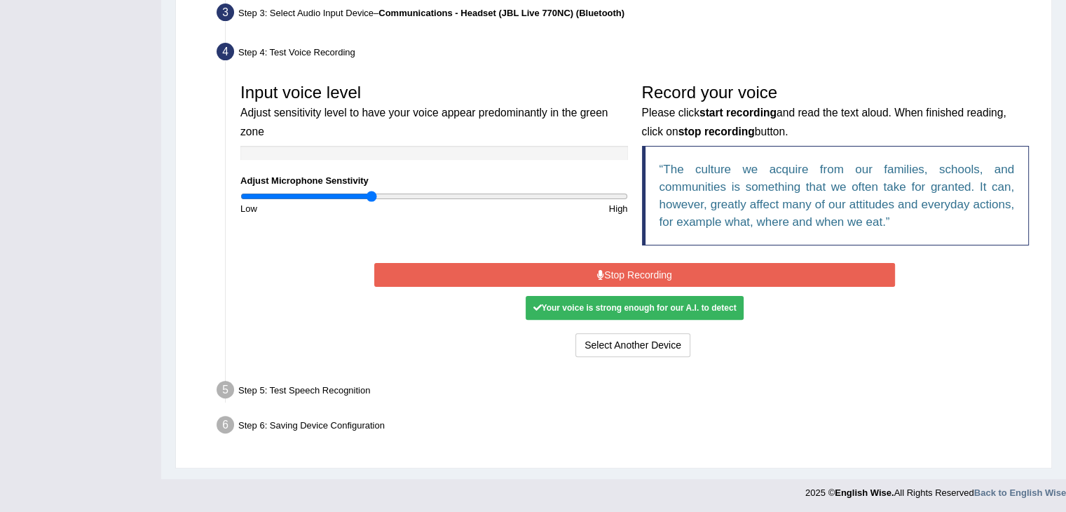
click at [551, 270] on button "Stop Recording" at bounding box center [634, 275] width 521 height 24
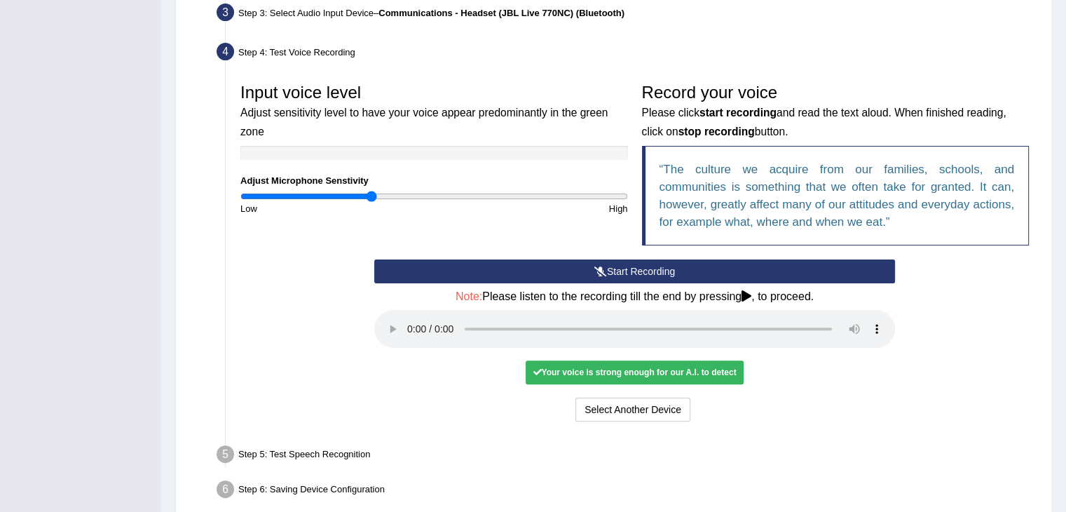
click at [676, 370] on div "Your voice is strong enough for our A.I. to detect" at bounding box center [634, 372] width 217 height 24
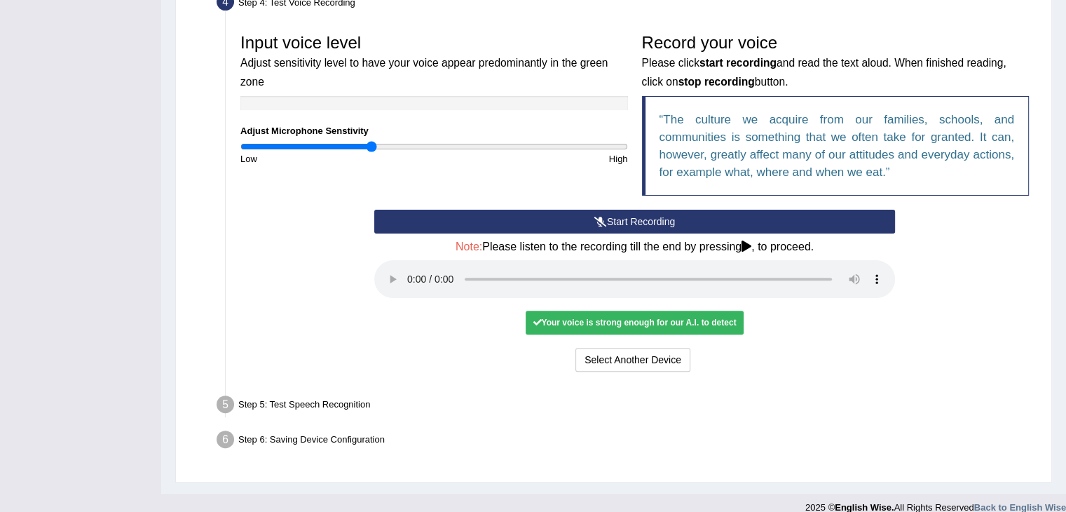
scroll to position [418, 0]
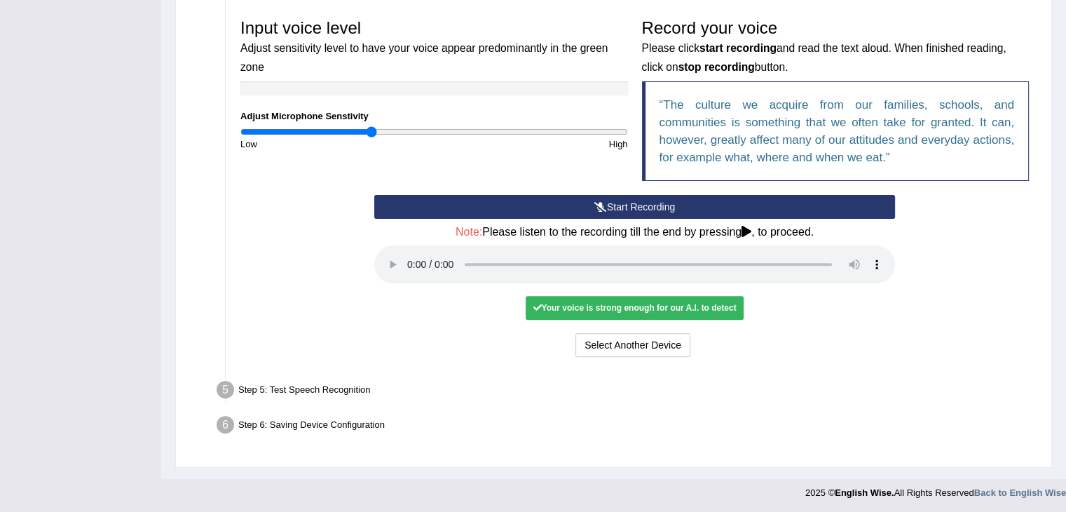
click at [746, 228] on icon at bounding box center [747, 231] width 10 height 11
click at [751, 231] on icon at bounding box center [747, 231] width 10 height 11
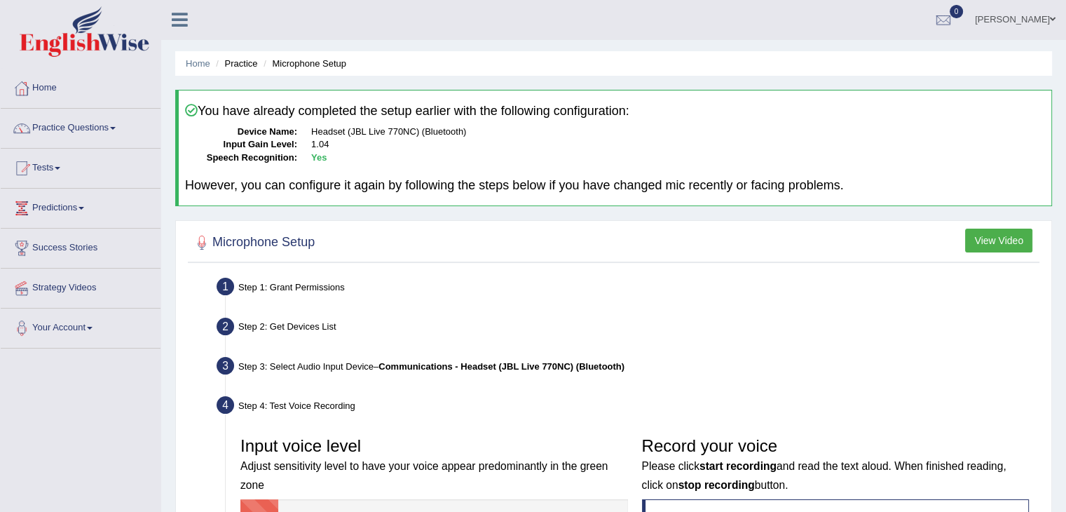
scroll to position [0, 0]
click at [90, 130] on link "Practice Questions" at bounding box center [81, 126] width 160 height 35
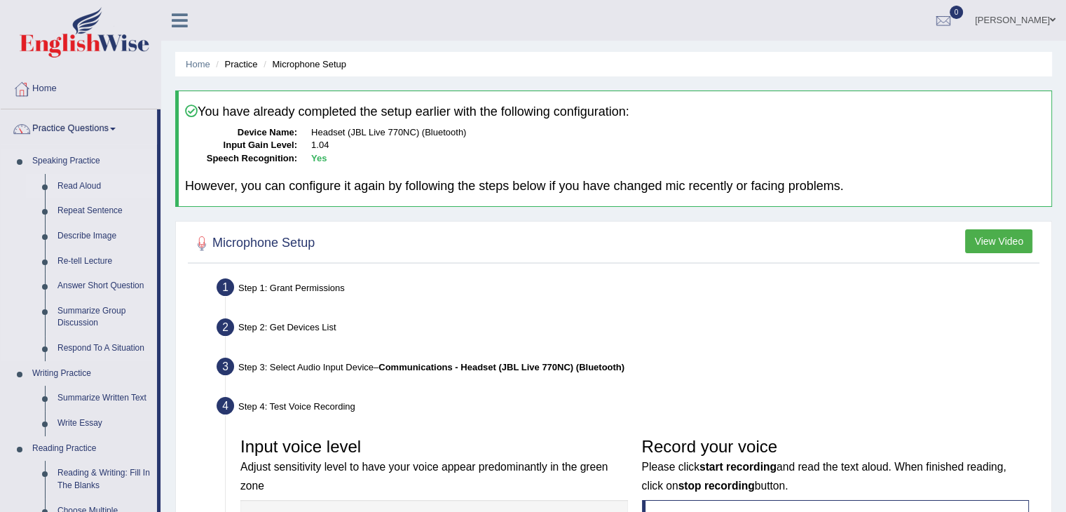
click at [73, 180] on link "Read Aloud" at bounding box center [104, 186] width 106 height 25
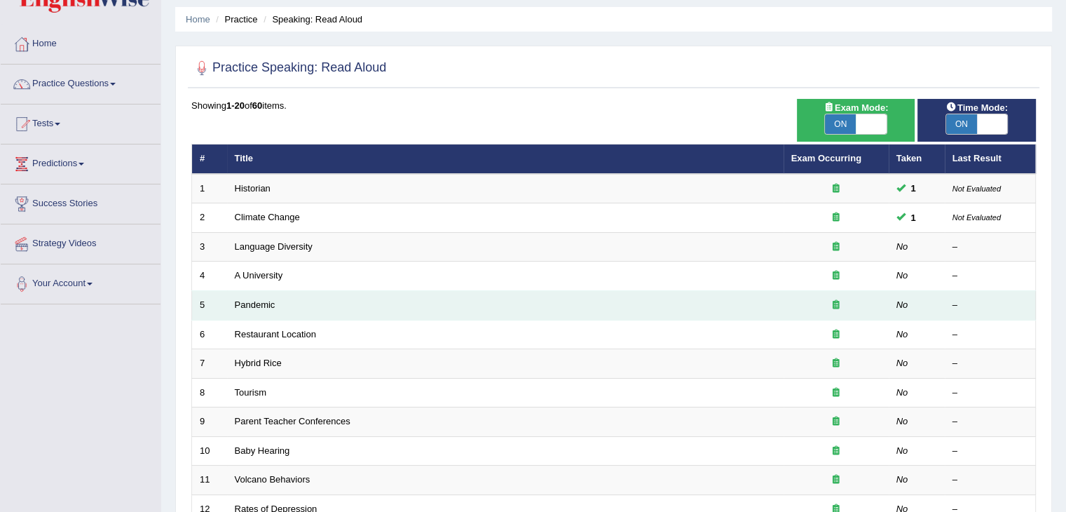
scroll to position [70, 0]
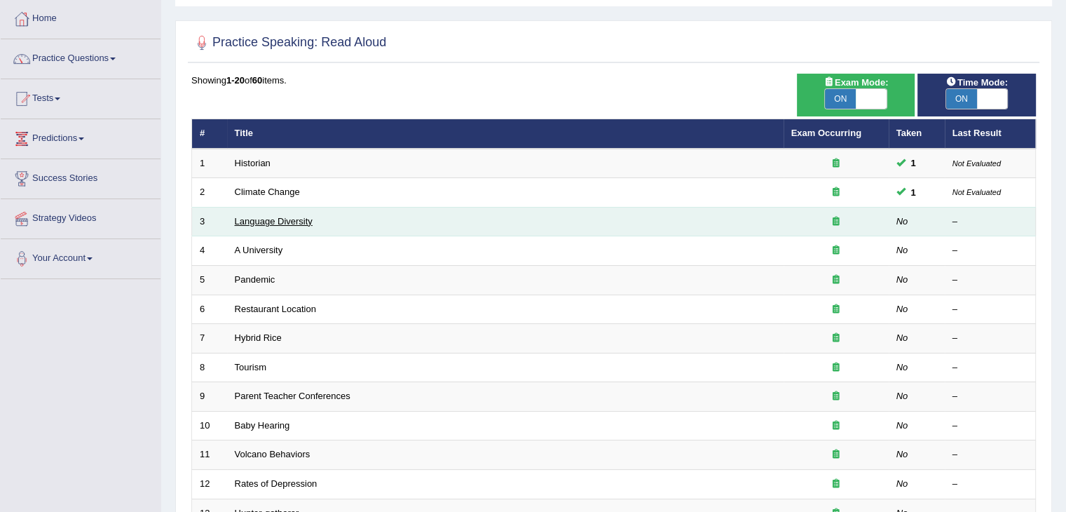
click at [279, 218] on link "Language Diversity" at bounding box center [274, 221] width 78 height 11
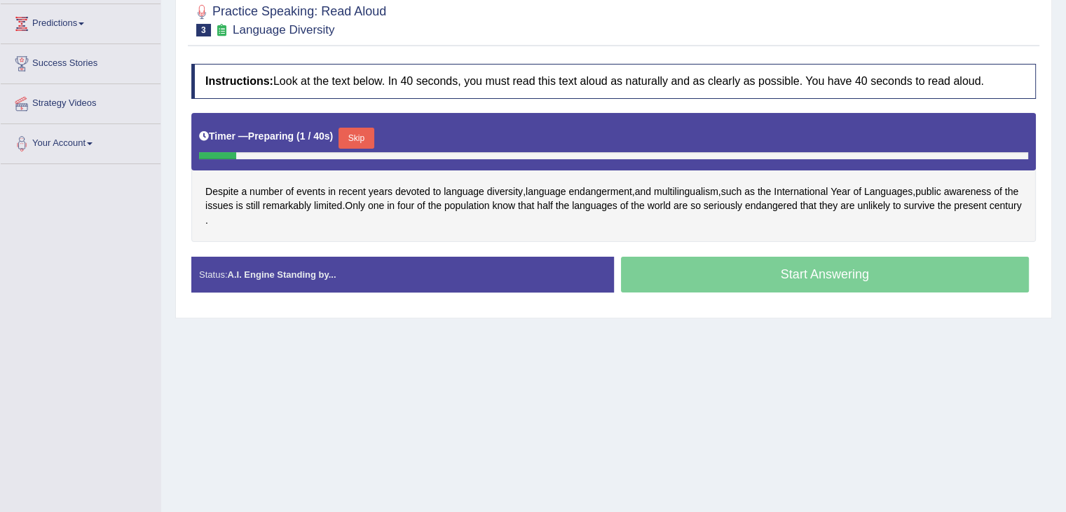
scroll to position [210, 0]
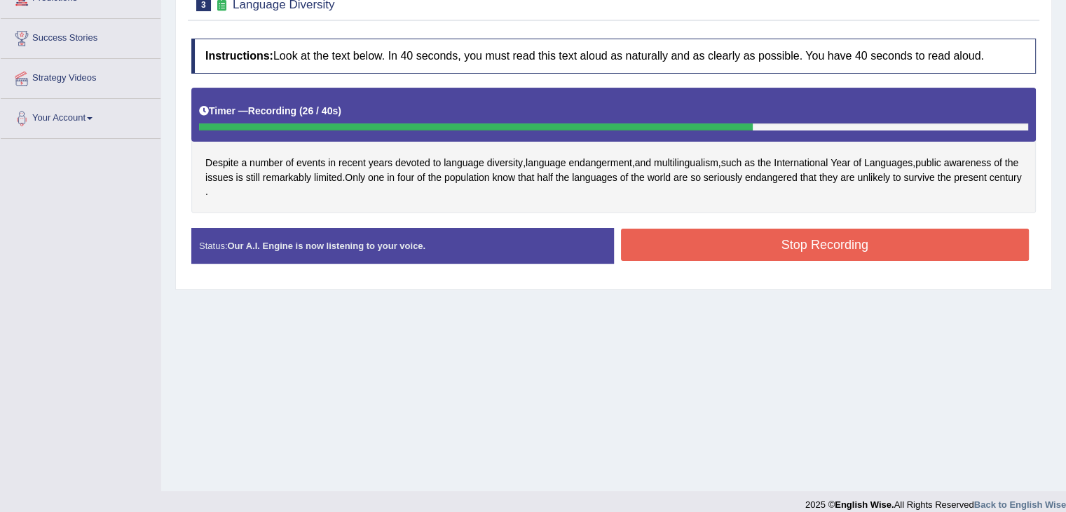
click at [693, 242] on button "Stop Recording" at bounding box center [825, 244] width 409 height 32
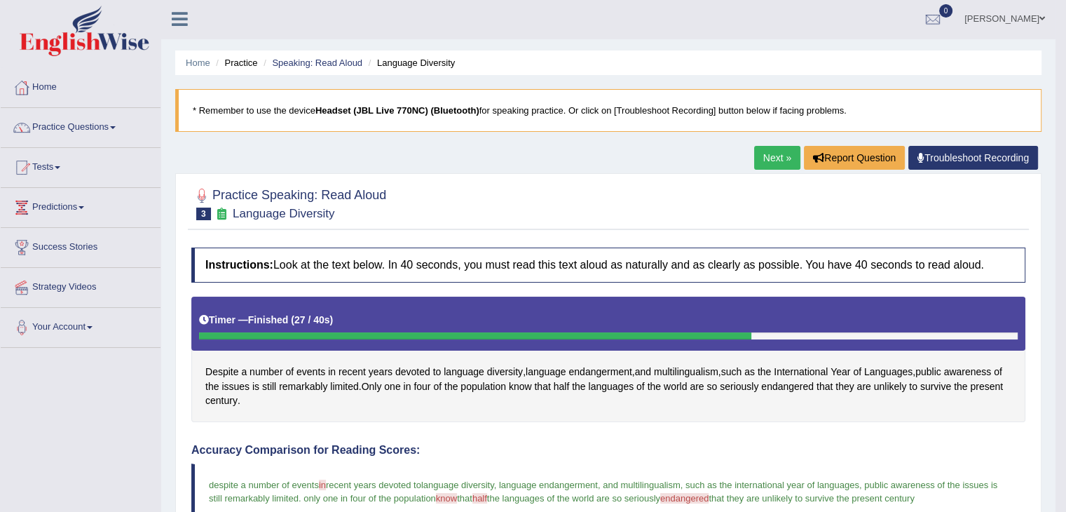
scroll to position [0, 0]
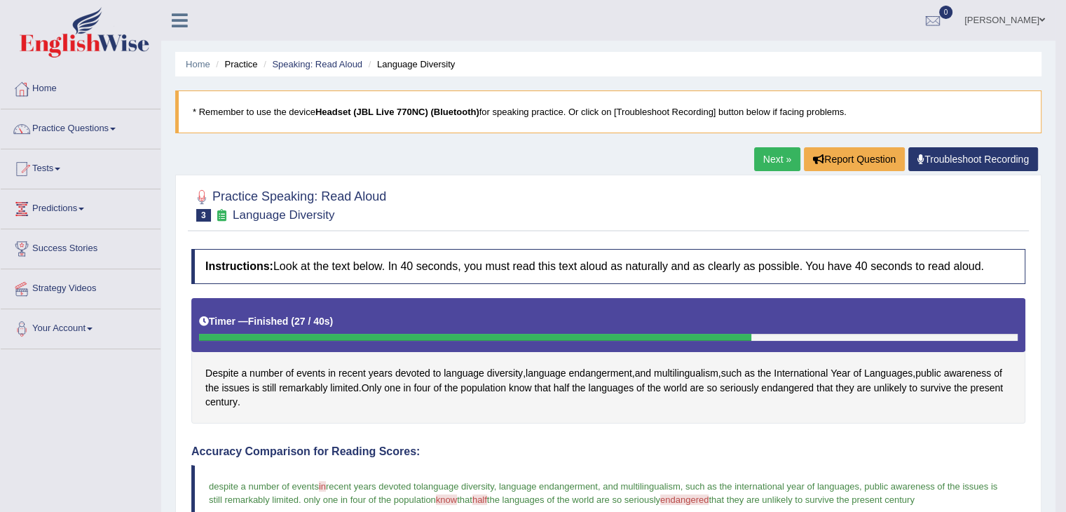
click at [767, 158] on link "Next »" at bounding box center [777, 159] width 46 height 24
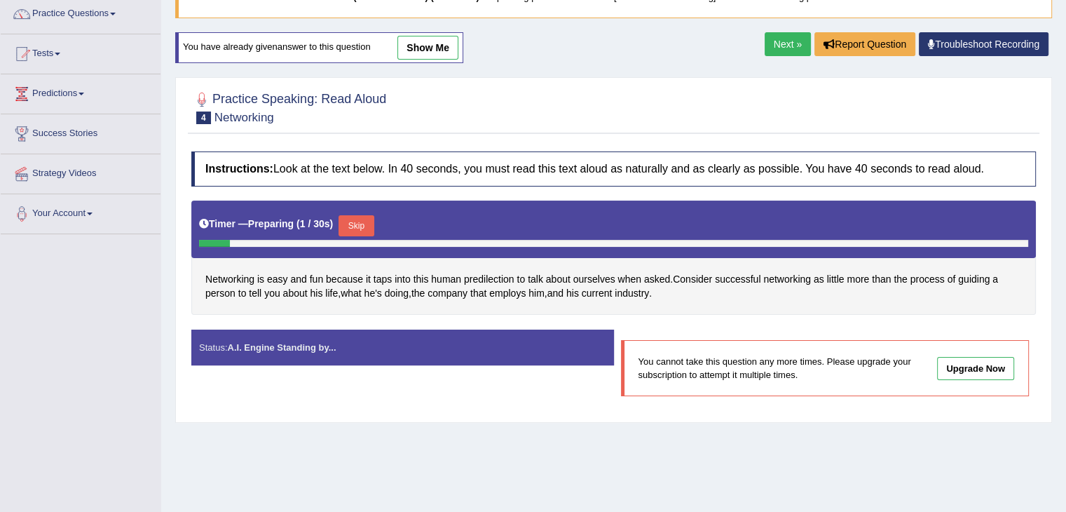
scroll to position [140, 0]
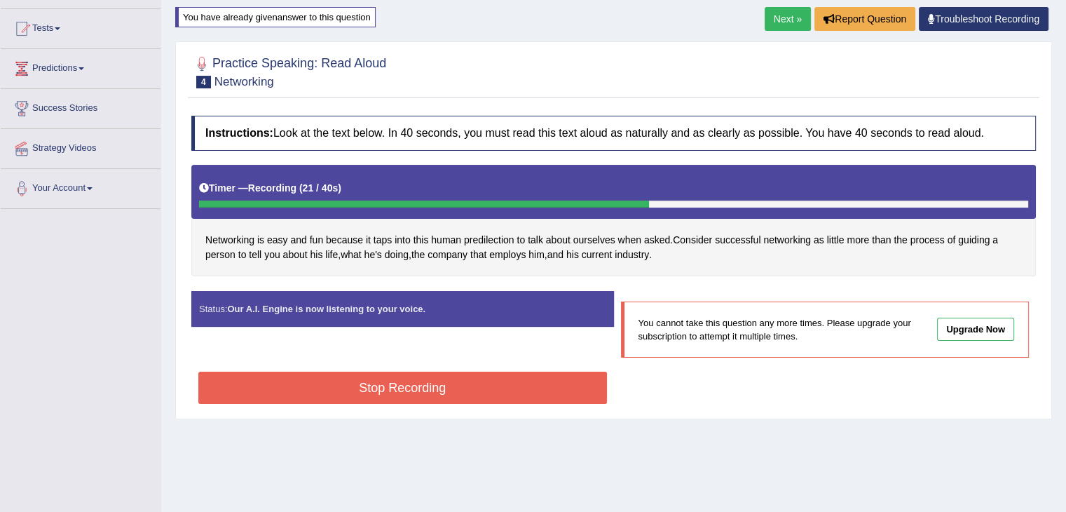
click at [390, 397] on button "Stop Recording" at bounding box center [402, 387] width 409 height 32
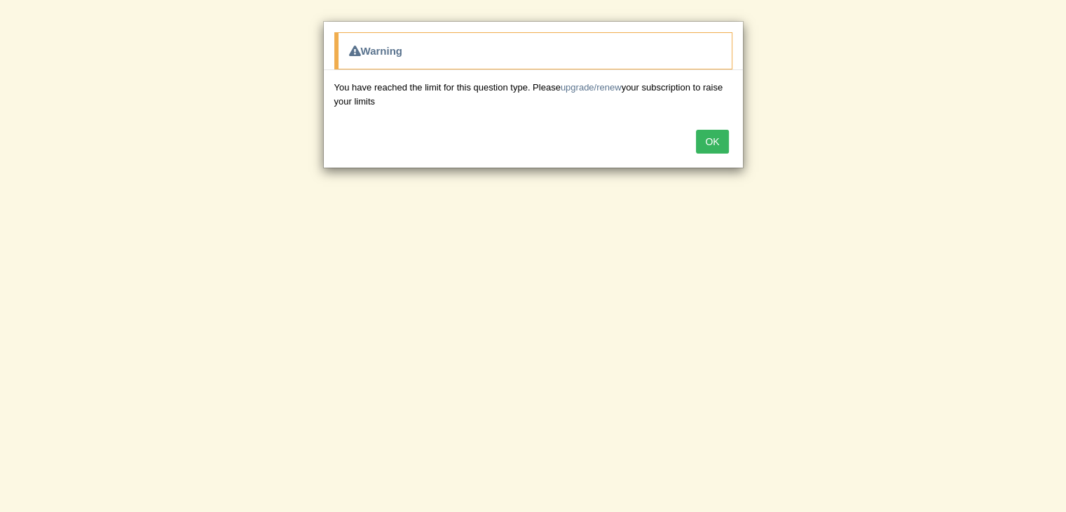
click at [701, 144] on button "OK" at bounding box center [712, 142] width 32 height 24
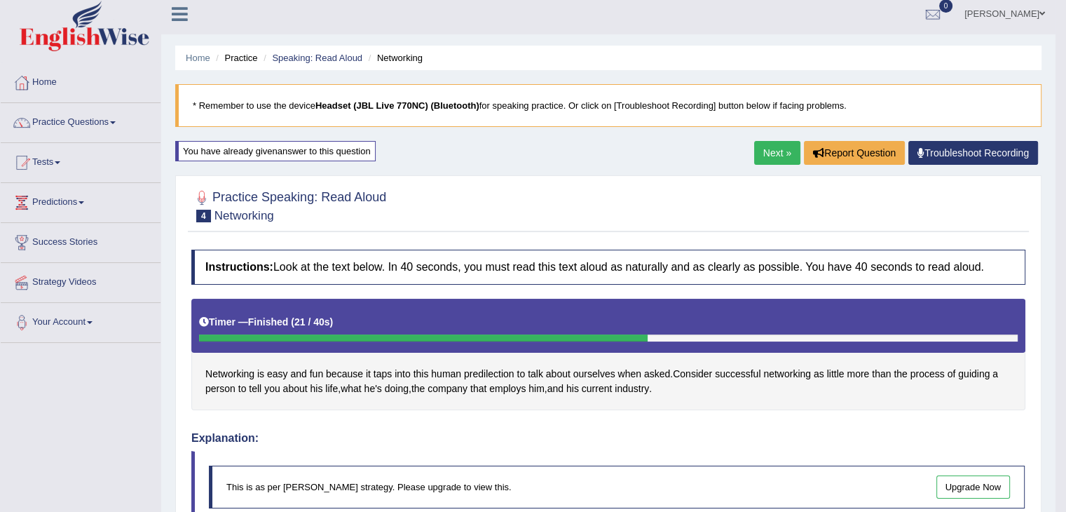
scroll to position [0, 0]
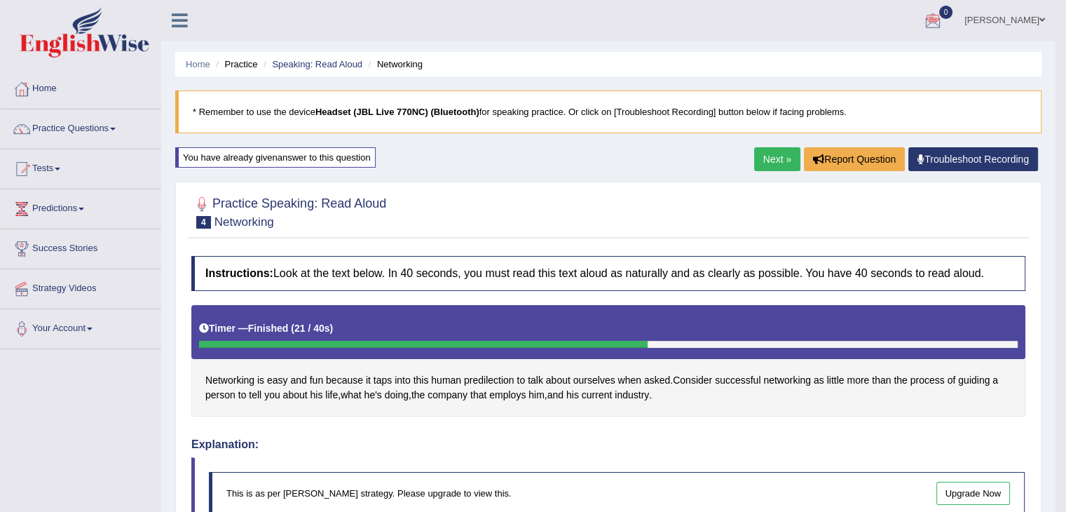
click at [1038, 22] on link "[PERSON_NAME]" at bounding box center [1005, 18] width 102 height 36
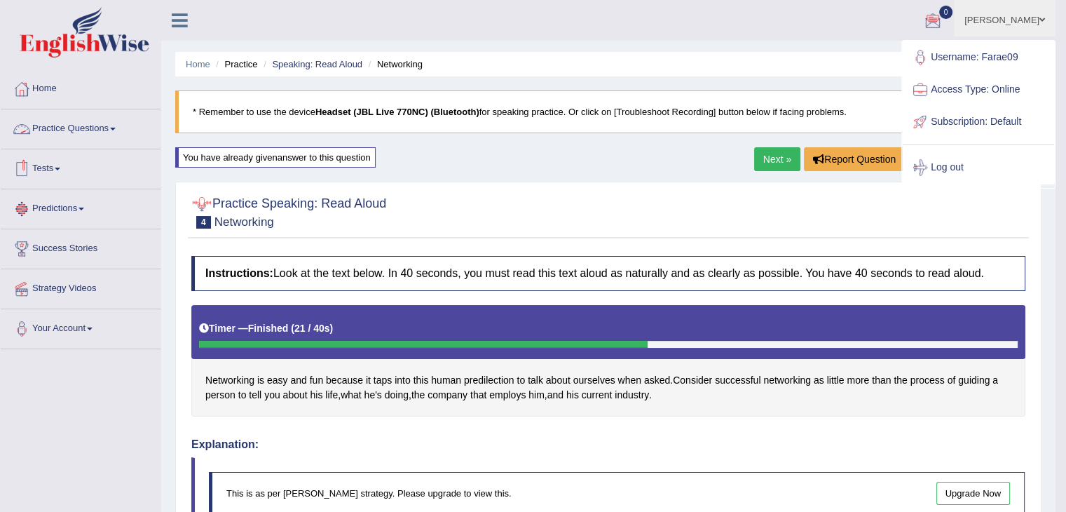
click at [87, 128] on link "Practice Questions" at bounding box center [81, 126] width 160 height 35
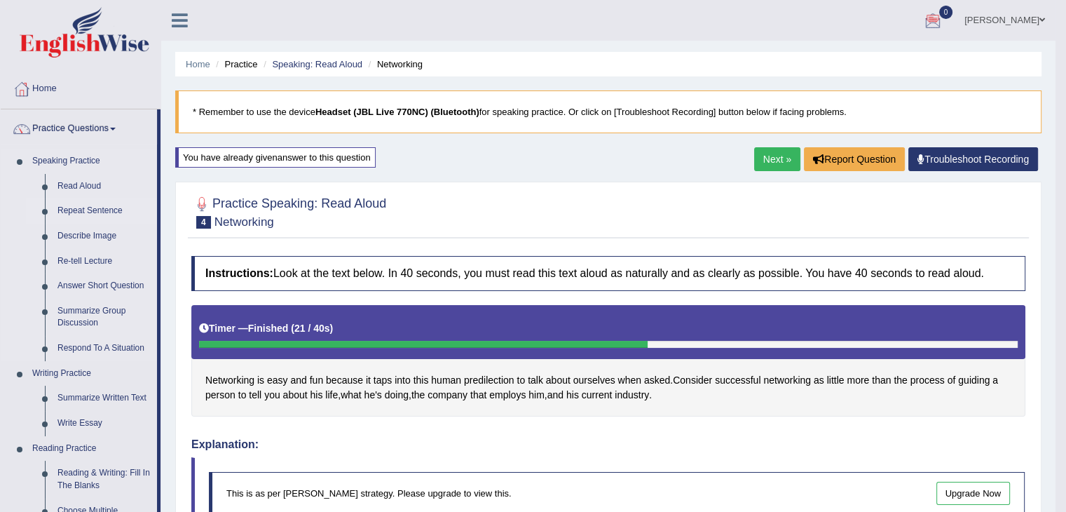
click at [91, 214] on link "Repeat Sentence" at bounding box center [104, 210] width 106 height 25
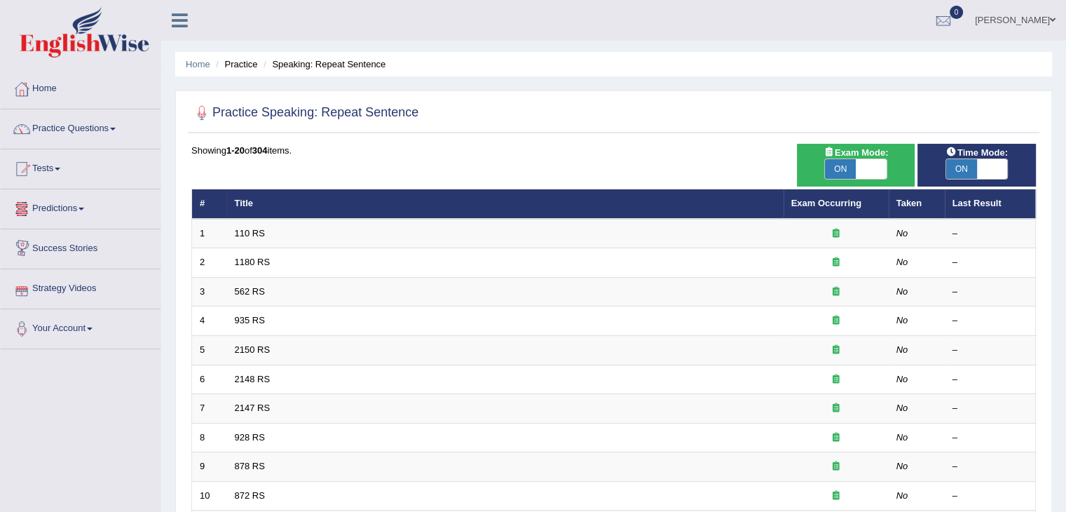
click at [79, 292] on link "Strategy Videos" at bounding box center [81, 286] width 160 height 35
